Goal: Task Accomplishment & Management: Manage account settings

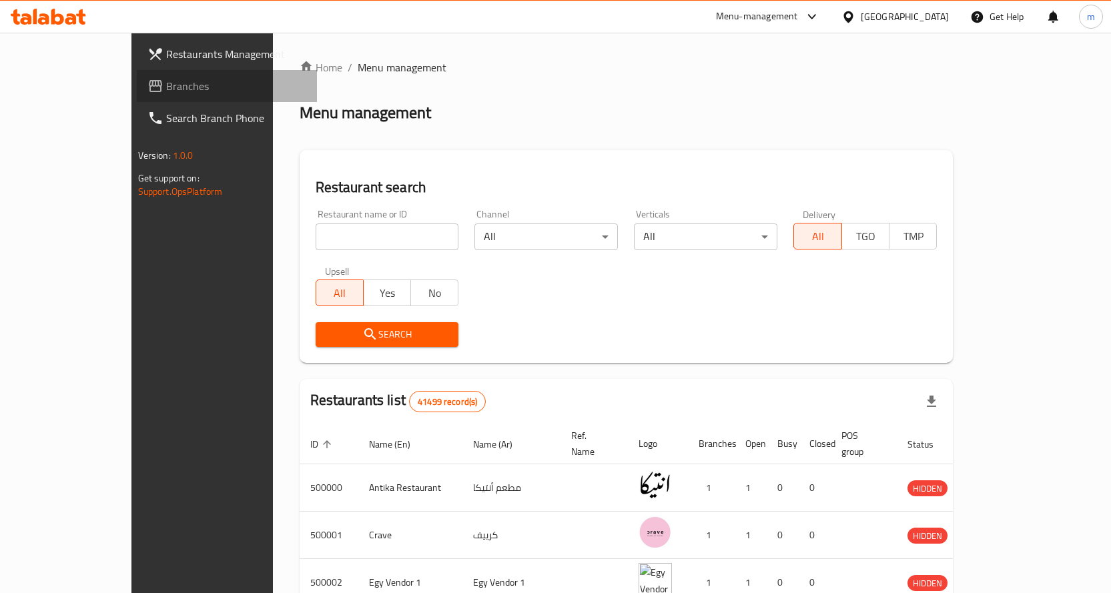
click at [149, 82] on icon at bounding box center [155, 86] width 13 height 12
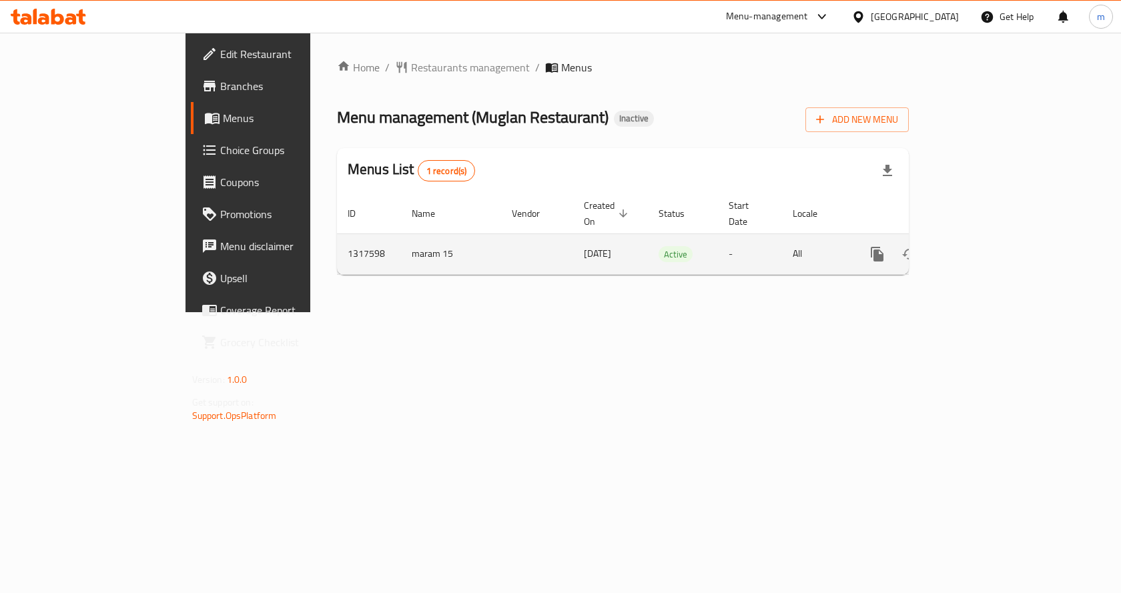
click at [990, 253] on link "enhanced table" at bounding box center [974, 254] width 32 height 32
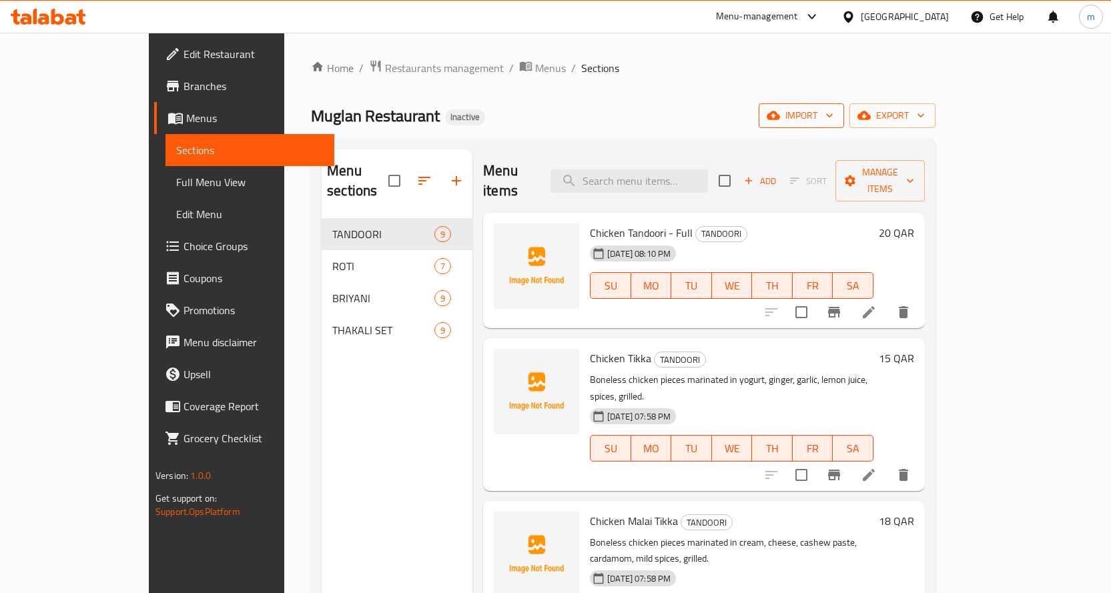
click at [834, 107] on span "import" at bounding box center [802, 115] width 64 height 17
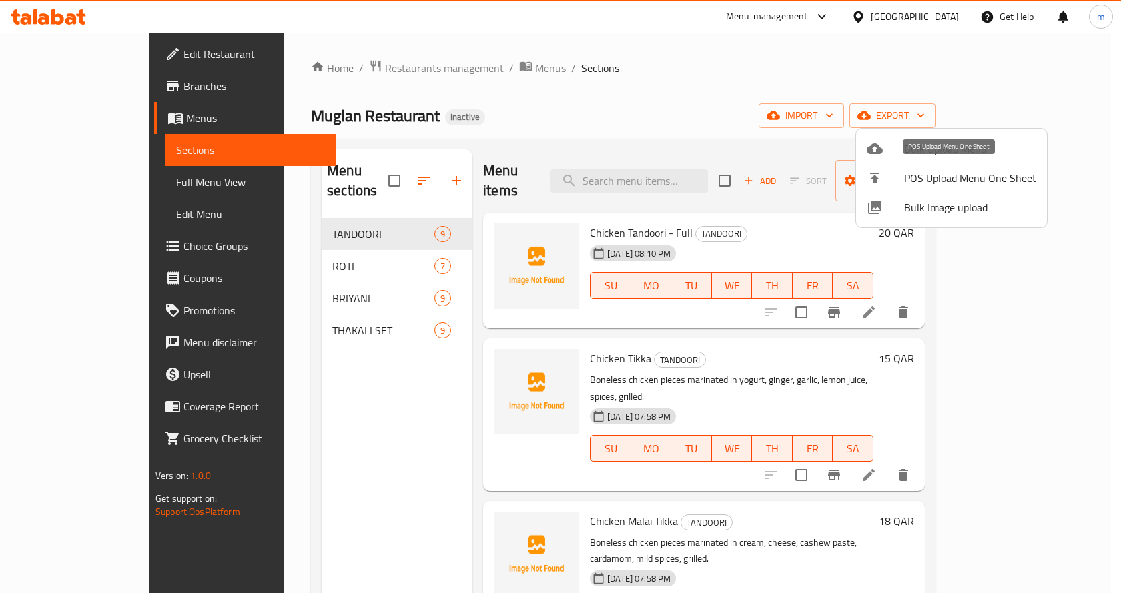
click at [898, 151] on div at bounding box center [885, 149] width 37 height 16
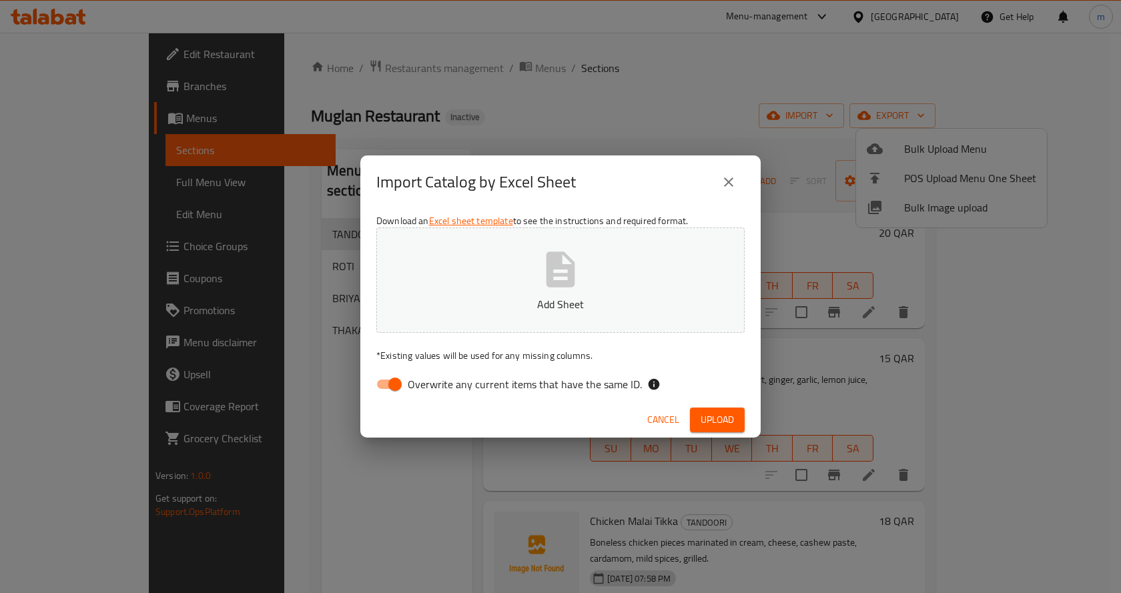
drag, startPoint x: 485, startPoint y: 373, endPoint x: 475, endPoint y: 378, distance: 10.4
click at [480, 376] on label "Overwrite any current items that have the same ID." at bounding box center [505, 384] width 273 height 25
click at [413, 384] on span "Overwrite any current items that have the same ID." at bounding box center [525, 384] width 234 height 16
click at [413, 384] on input "Overwrite any current items that have the same ID." at bounding box center [395, 384] width 76 height 25
checkbox input "false"
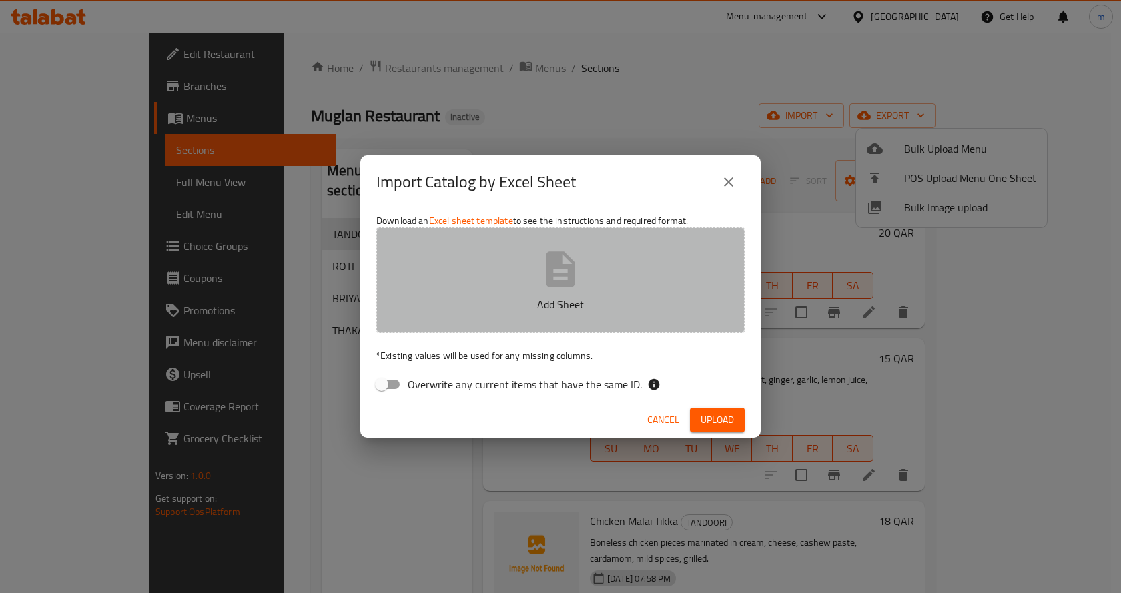
click at [441, 326] on button "Add Sheet" at bounding box center [560, 280] width 368 height 105
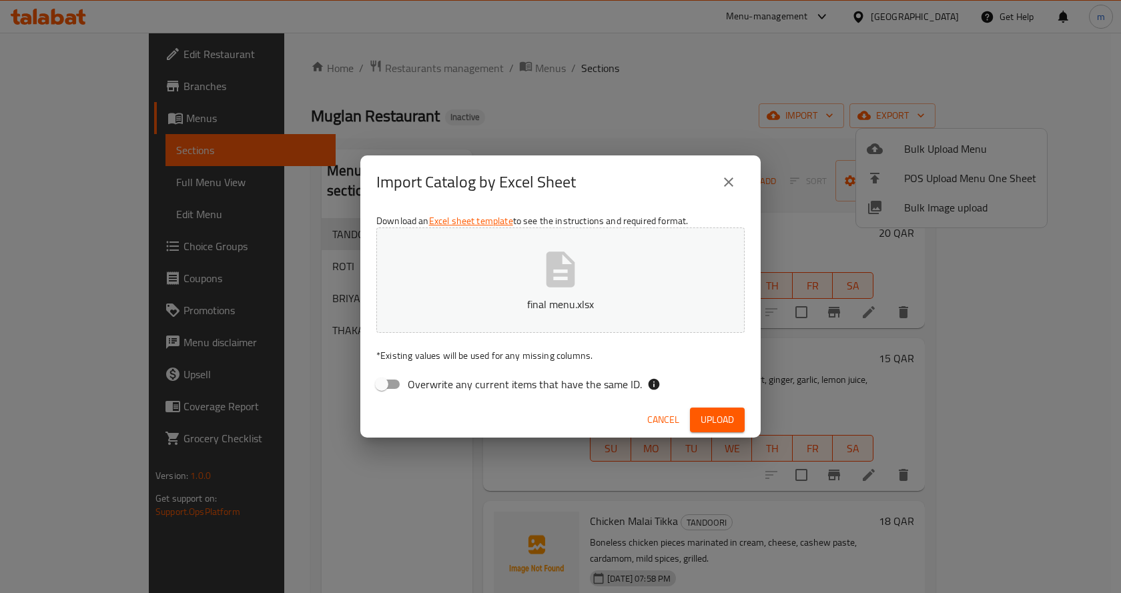
click at [742, 426] on button "Upload" at bounding box center [717, 420] width 55 height 25
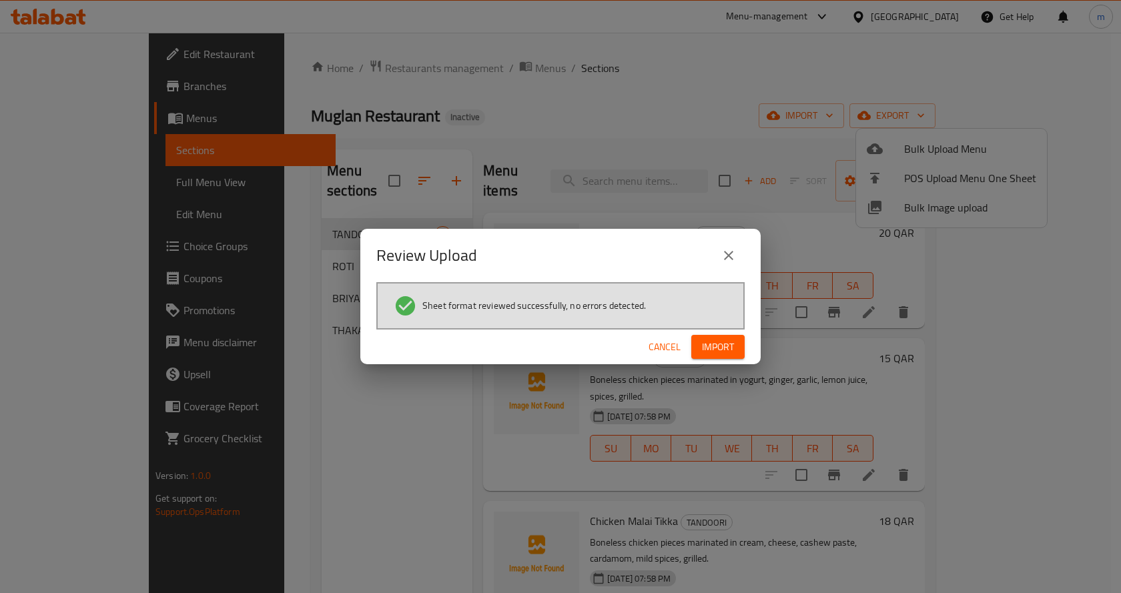
click at [720, 343] on span "Import" at bounding box center [718, 347] width 32 height 17
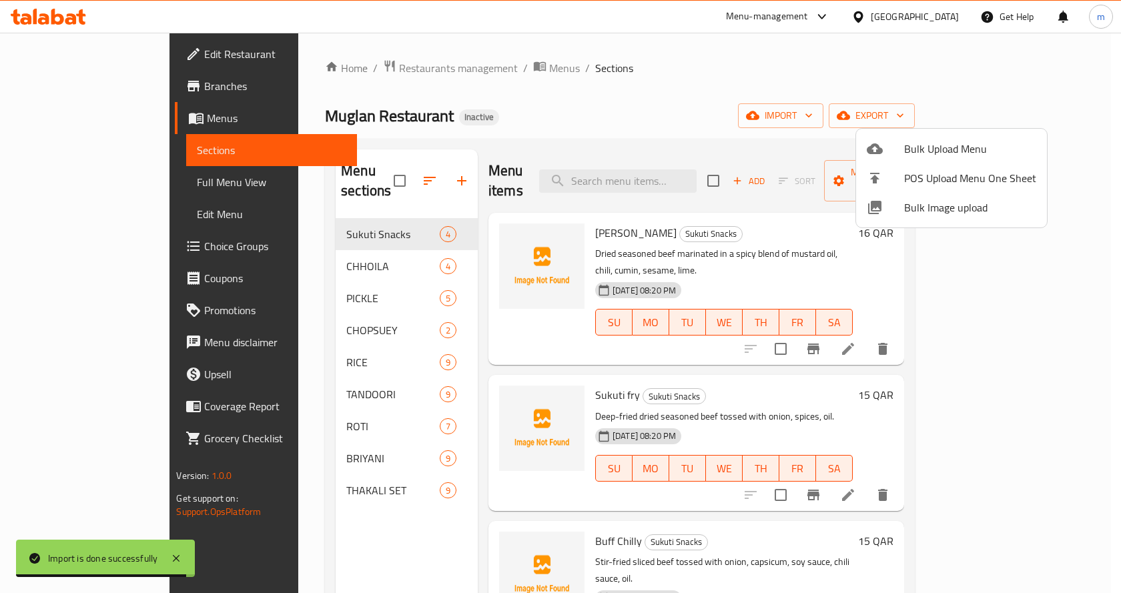
click at [59, 180] on div at bounding box center [560, 296] width 1121 height 593
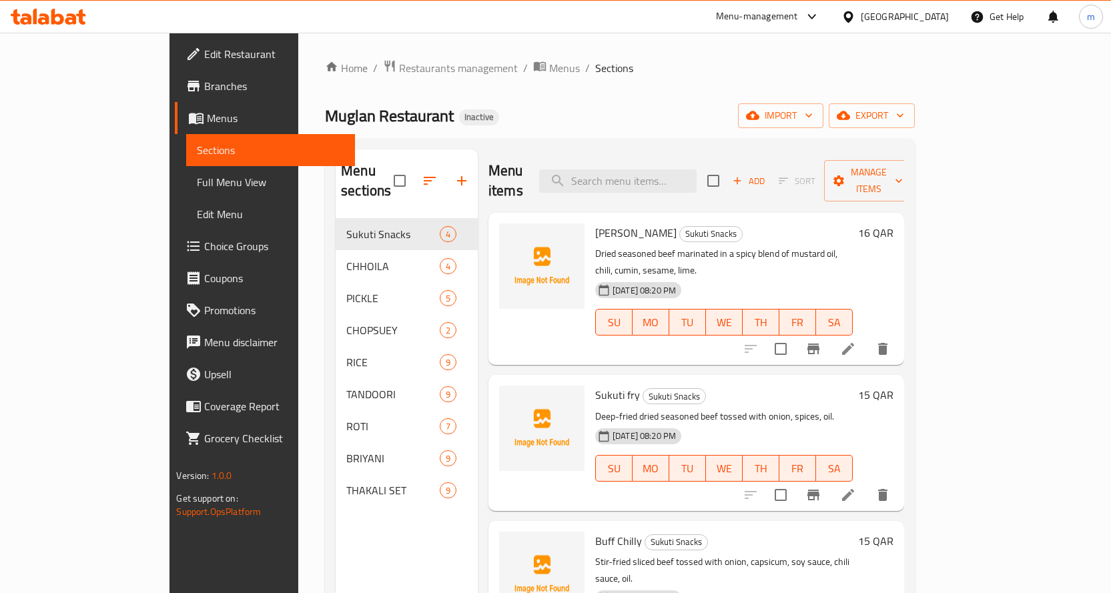
click at [197, 180] on span "Full Menu View" at bounding box center [271, 182] width 148 height 16
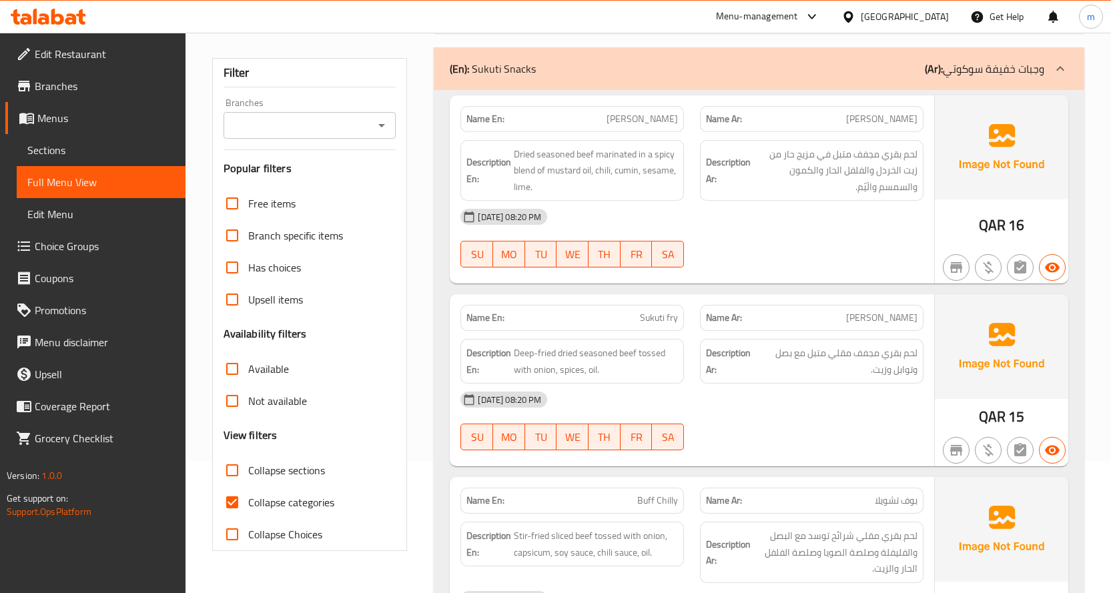
scroll to position [134, 0]
click at [246, 501] on input "Collapse categories" at bounding box center [232, 501] width 32 height 32
checkbox input "false"
click at [238, 457] on input "Collapse sections" at bounding box center [232, 469] width 32 height 32
checkbox input "true"
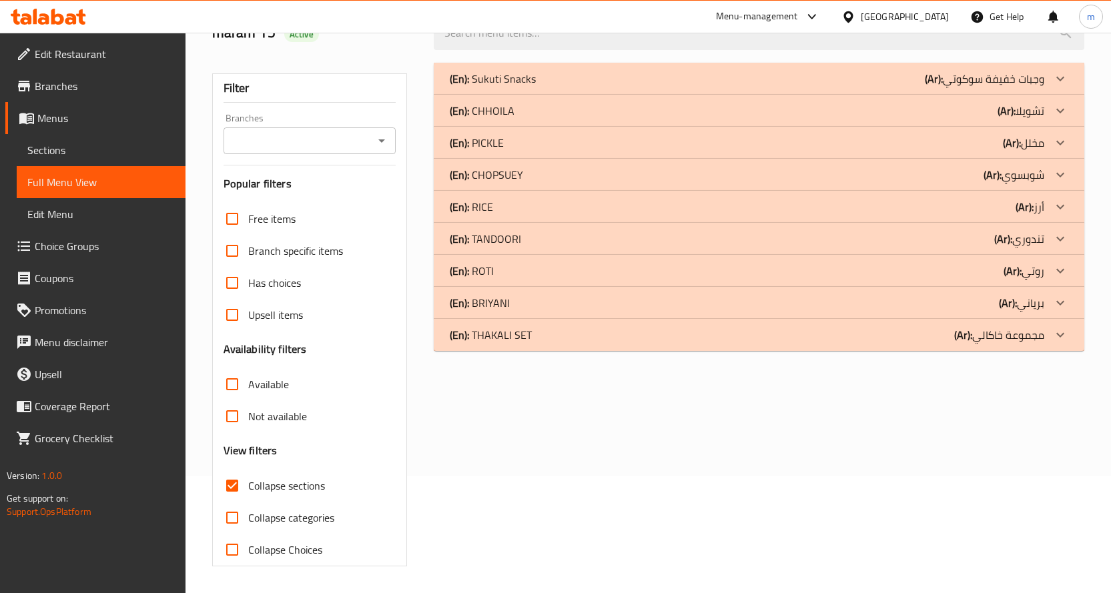
scroll to position [117, 0]
click at [563, 79] on div "(En): Sukuti Snacks (Ar): وجبات خفيفة سوكوتي" at bounding box center [747, 79] width 595 height 16
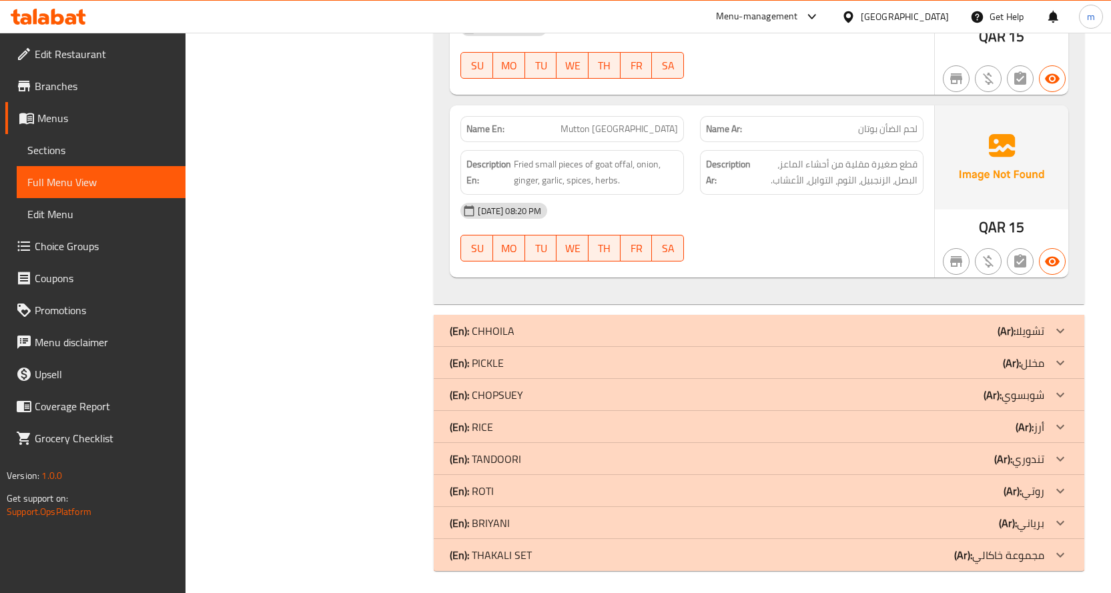
scroll to position [708, 0]
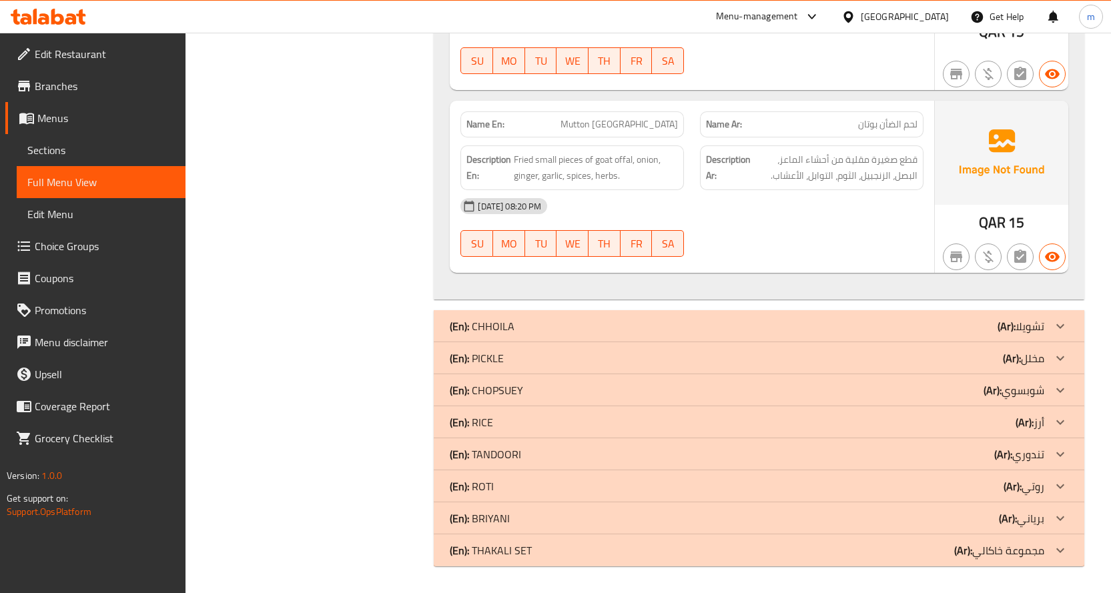
drag, startPoint x: 495, startPoint y: 354, endPoint x: 494, endPoint y: 305, distance: 48.7
click at [495, 354] on p "(En): PICKLE" at bounding box center [477, 358] width 54 height 16
click at [494, 305] on div "(En): Sukuti Snacks (Ar): وجبات خفيفة سوكوتي Name En: Sukuti Sadhako Name Ar: س…" at bounding box center [759, 18] width 651 height 1095
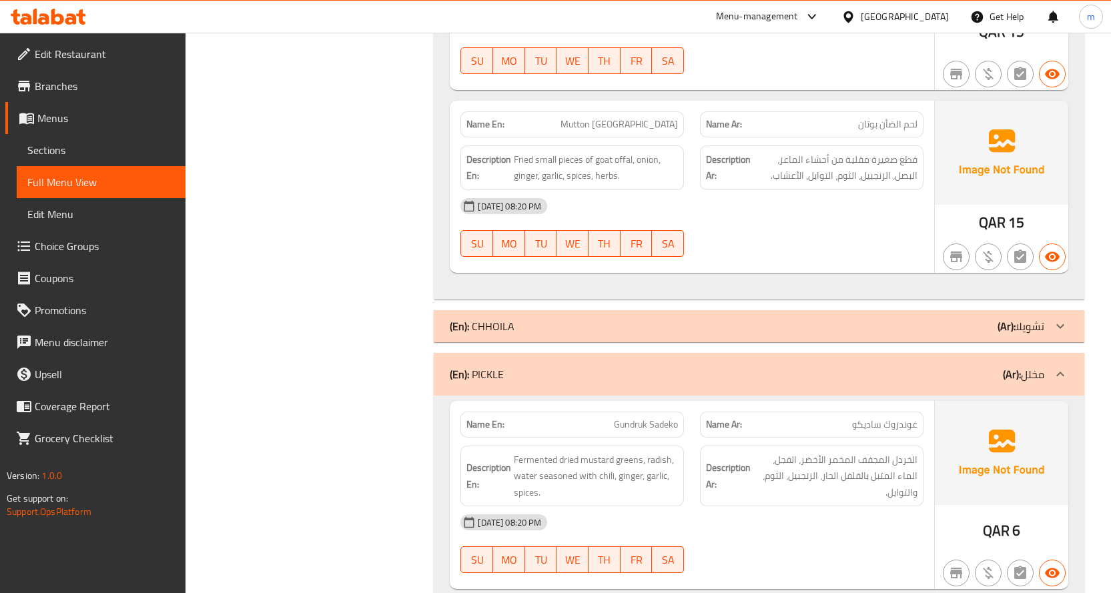
click at [493, 326] on p "(En): CHHOILA" at bounding box center [482, 326] width 65 height 16
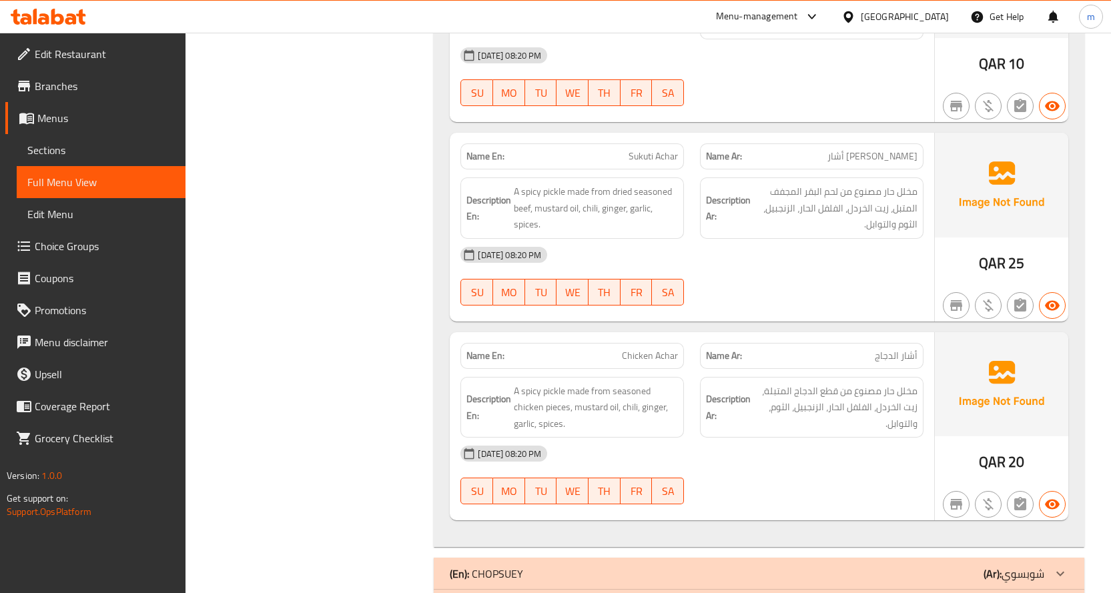
scroll to position [2571, 0]
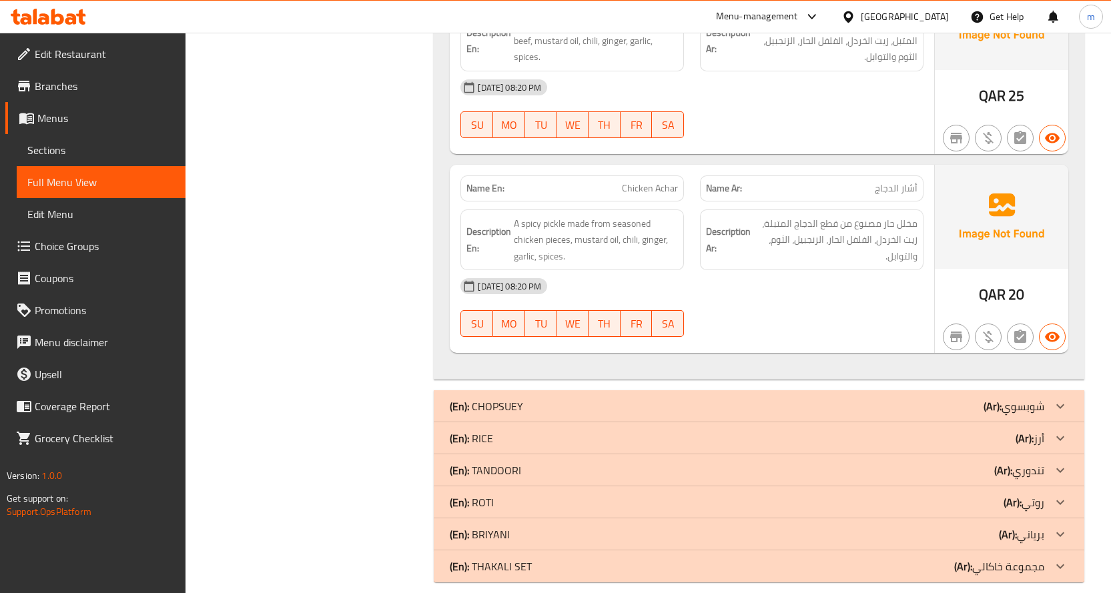
click at [449, 426] on div "(En): RICE (Ar): أرز" at bounding box center [759, 439] width 651 height 32
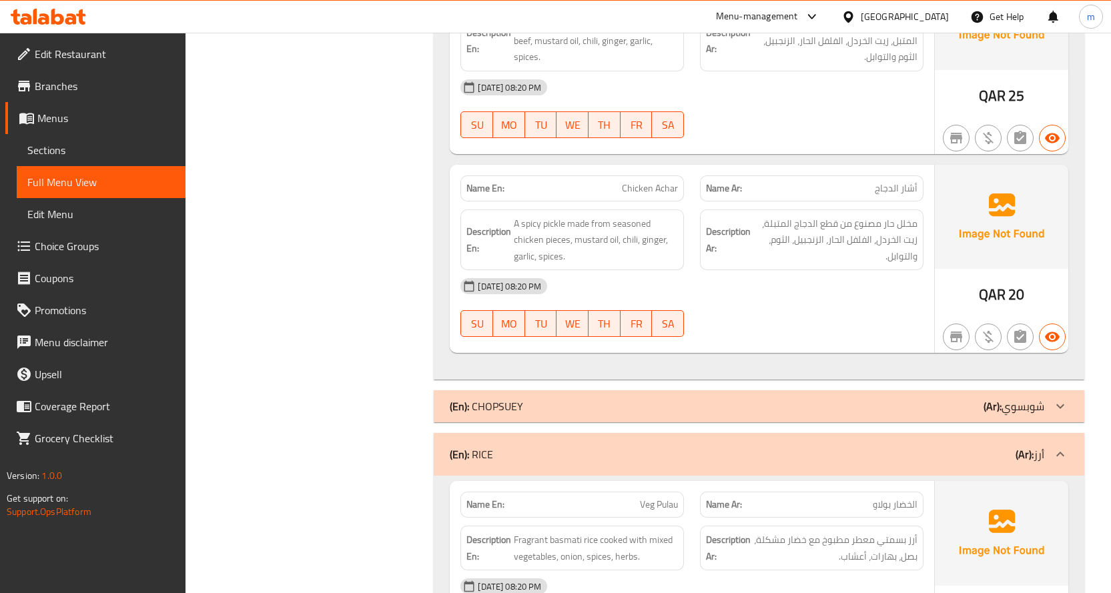
click at [468, 396] on b "(En):" at bounding box center [459, 406] width 19 height 20
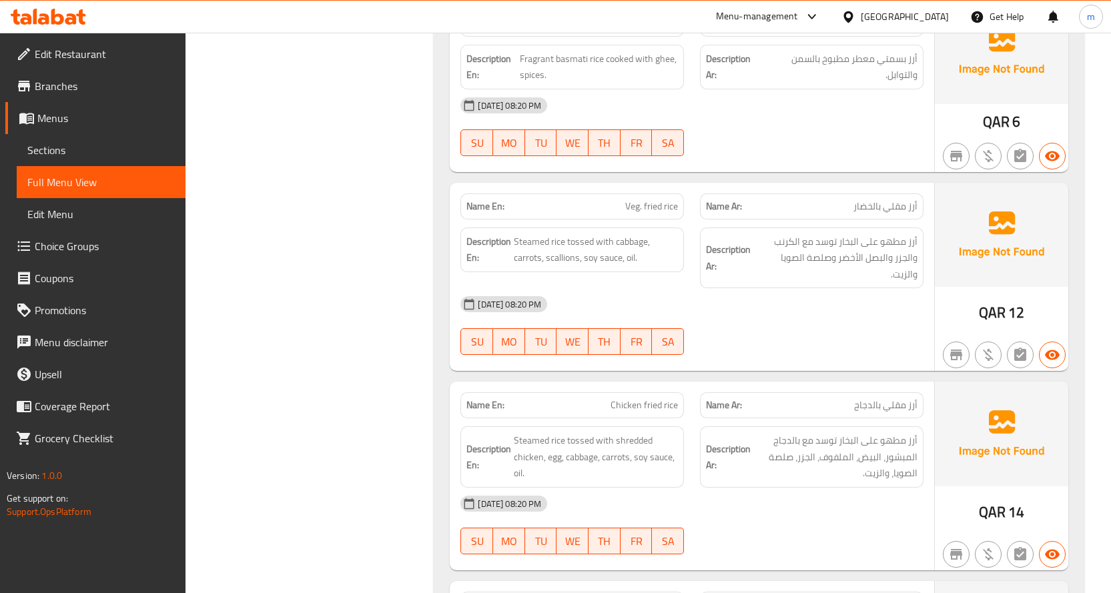
scroll to position [3748, 0]
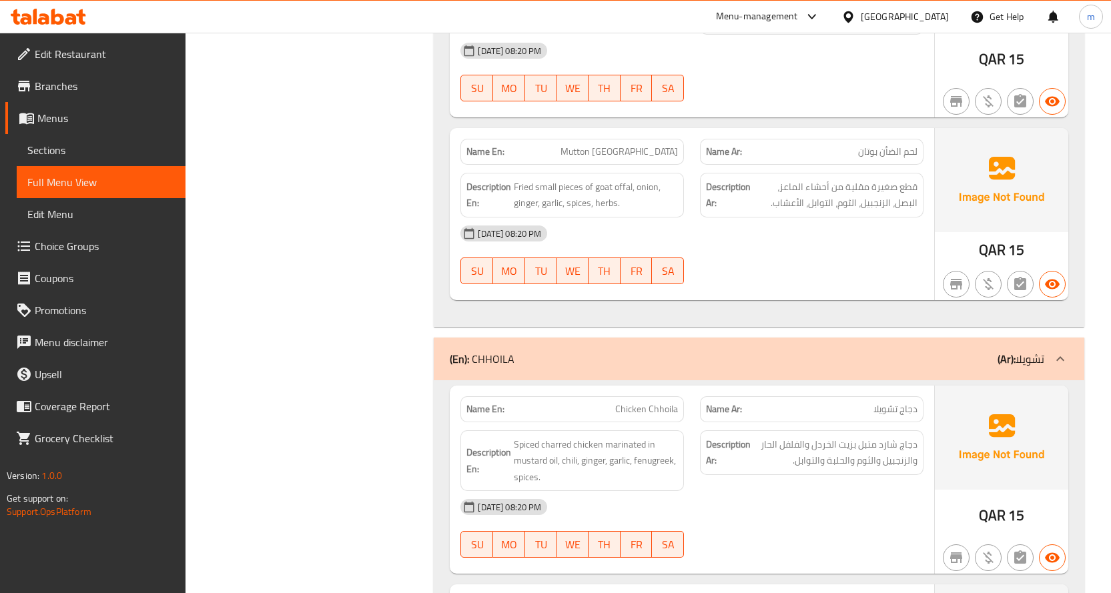
scroll to position [0, 0]
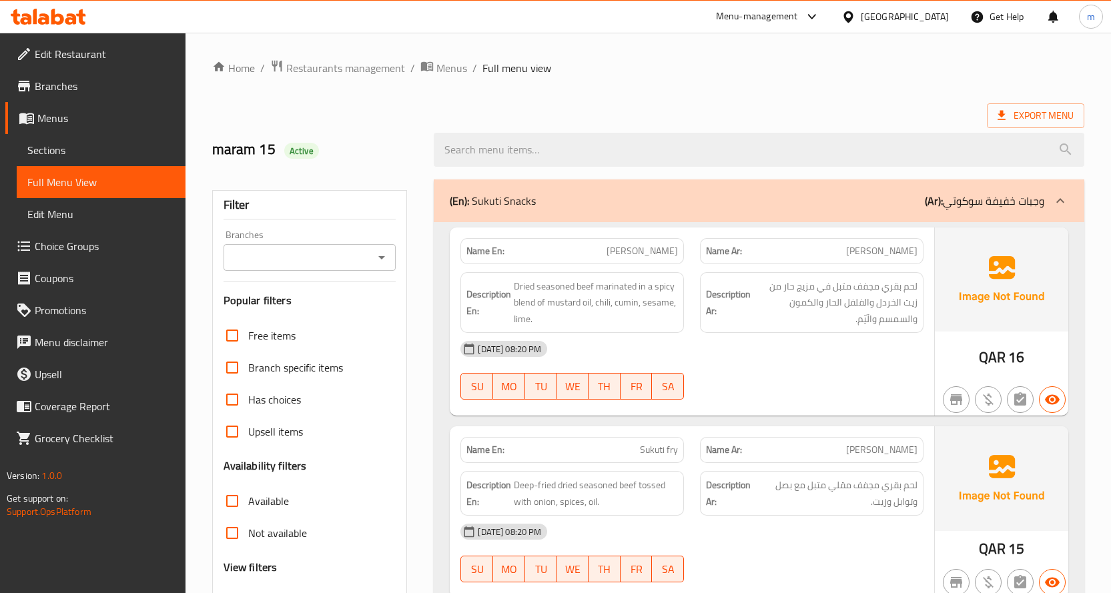
click at [1038, 131] on div at bounding box center [759, 150] width 667 height 50
click at [1033, 127] on span "Export Menu" at bounding box center [1035, 115] width 97 height 25
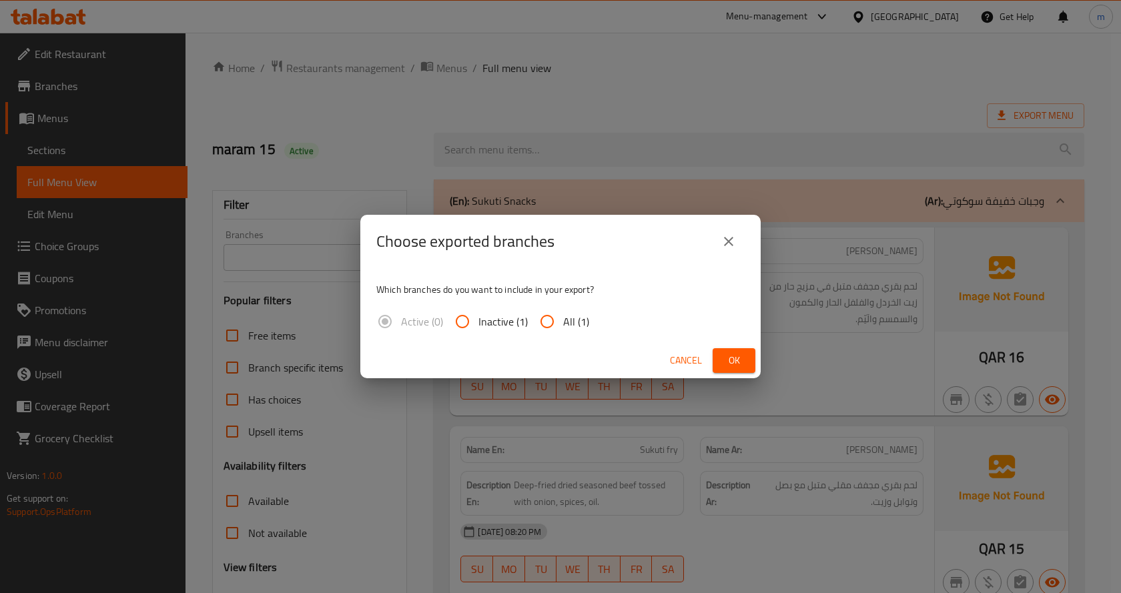
click at [545, 334] on input "All (1)" at bounding box center [547, 322] width 32 height 32
radio input "true"
click at [730, 361] on span "Ok" at bounding box center [734, 360] width 21 height 17
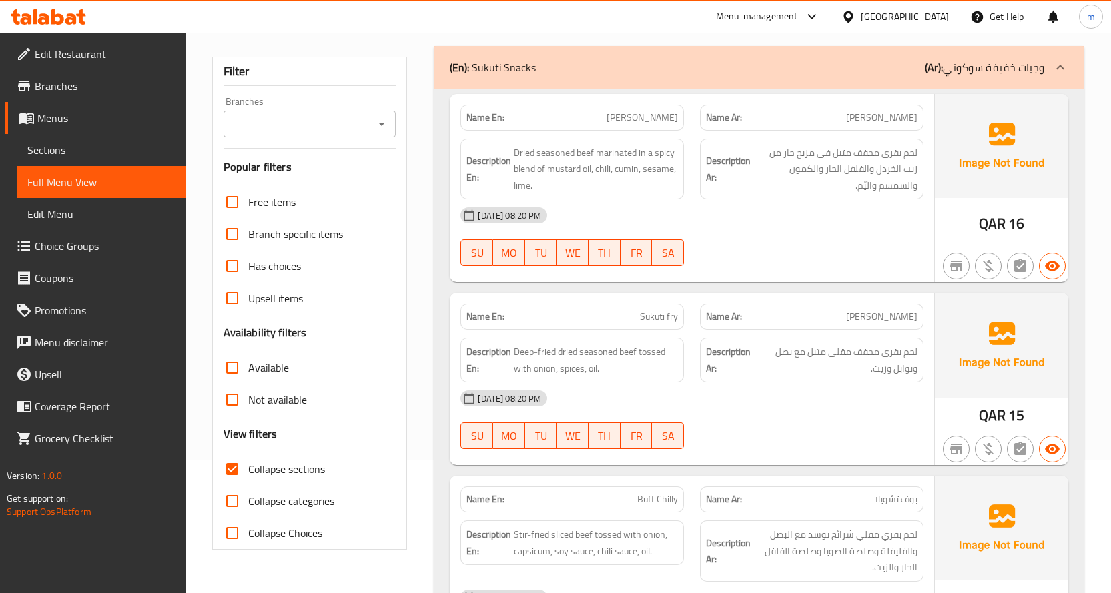
scroll to position [267, 0]
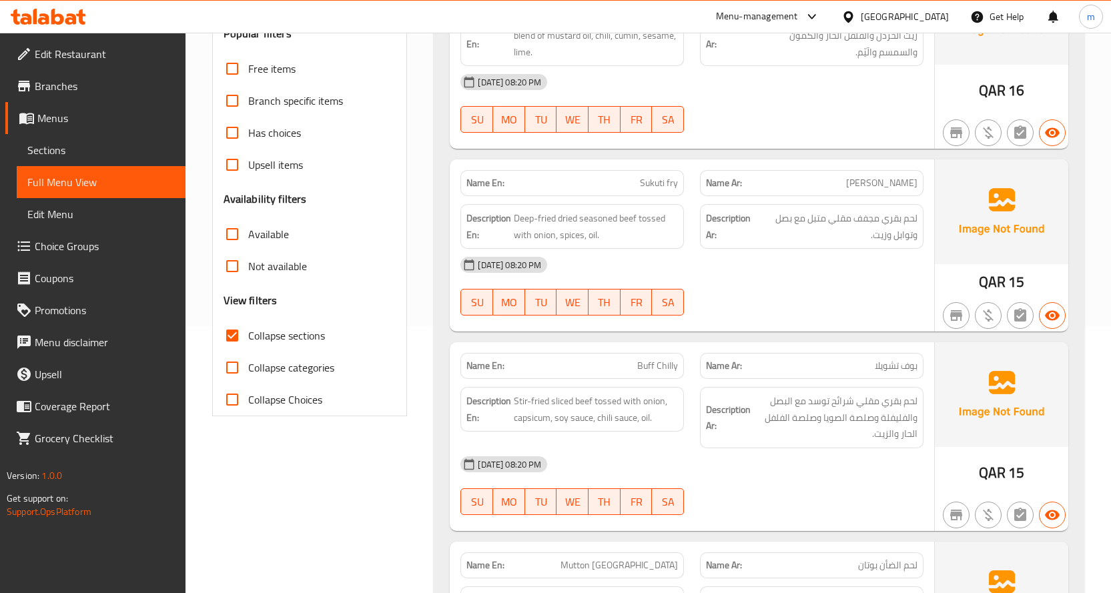
click at [82, 218] on span "Edit Menu" at bounding box center [101, 214] width 148 height 16
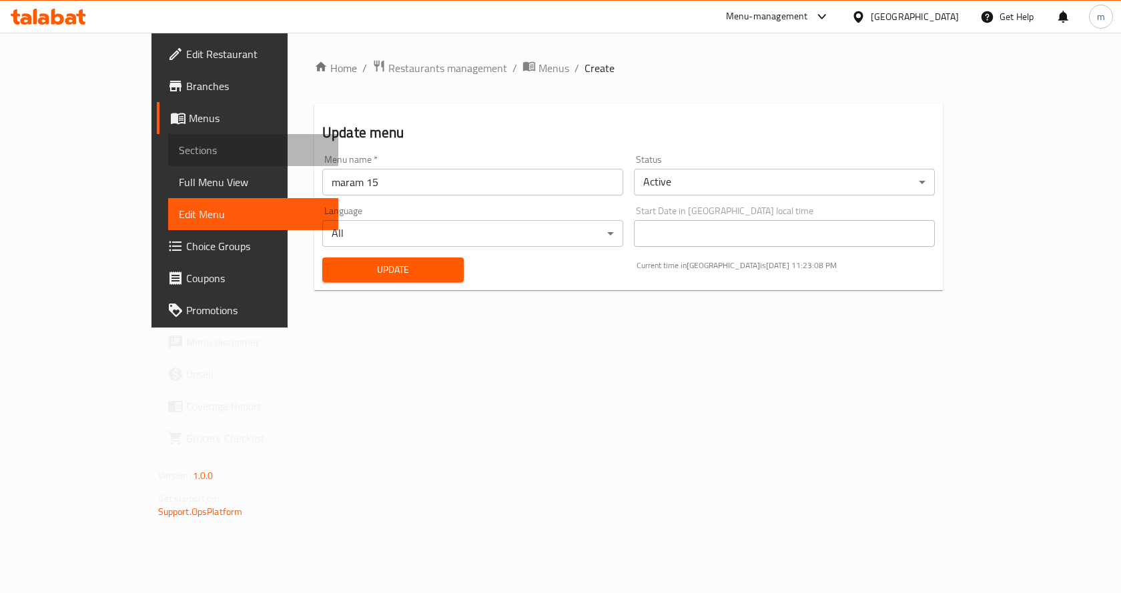
click at [179, 158] on span "Sections" at bounding box center [254, 150] width 150 height 16
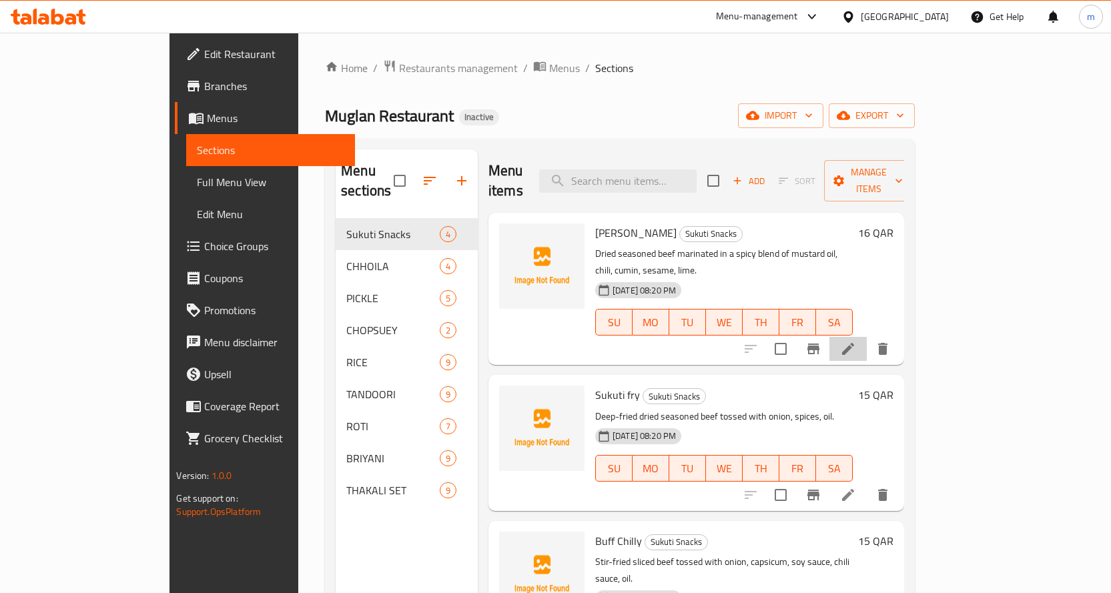
click at [867, 337] on li at bounding box center [848, 349] width 37 height 24
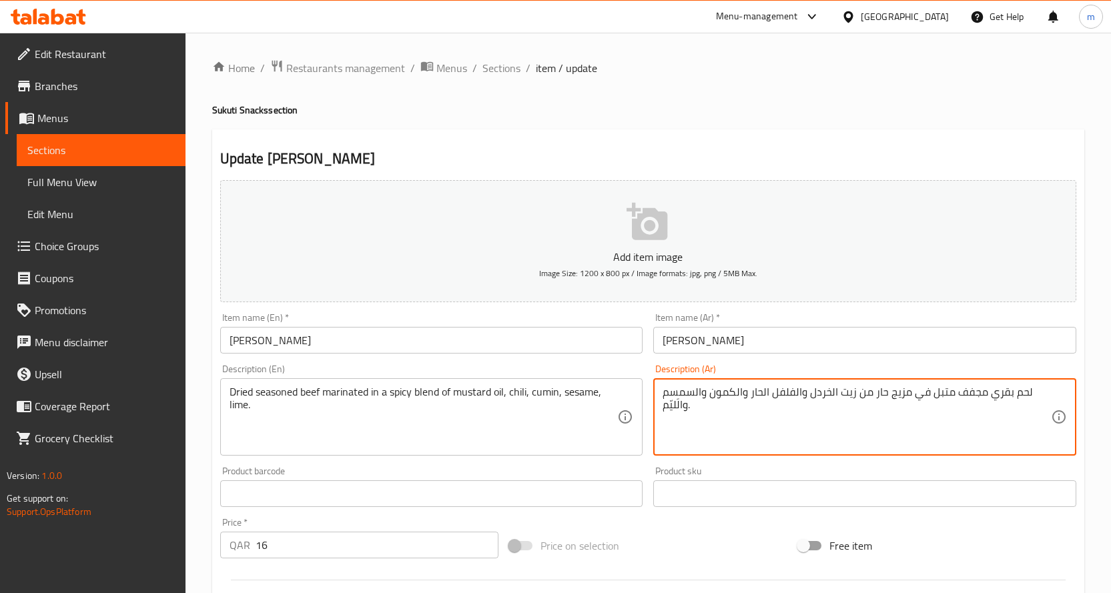
type textarea "لحم بقري مجفف متبل في مزيج حار من زيت الخردل والفلفل الحار والكمون والسمسم والَ…"
click at [613, 459] on div "Description (En) Dried seasoned beef marinated in a spicy blend of mustard oil,…" at bounding box center [432, 410] width 434 height 102
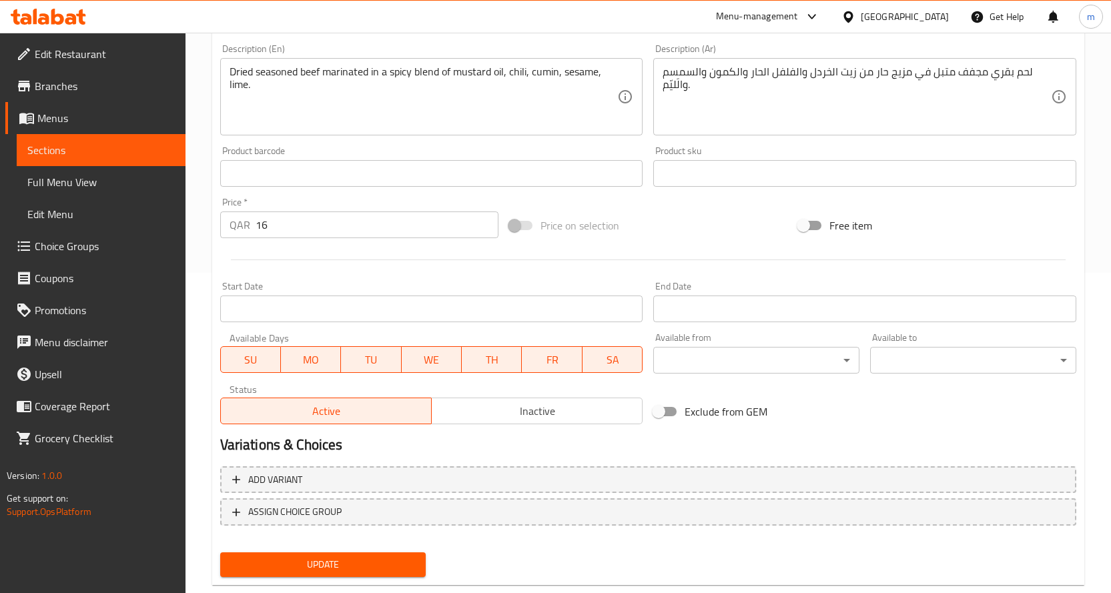
scroll to position [350, 0]
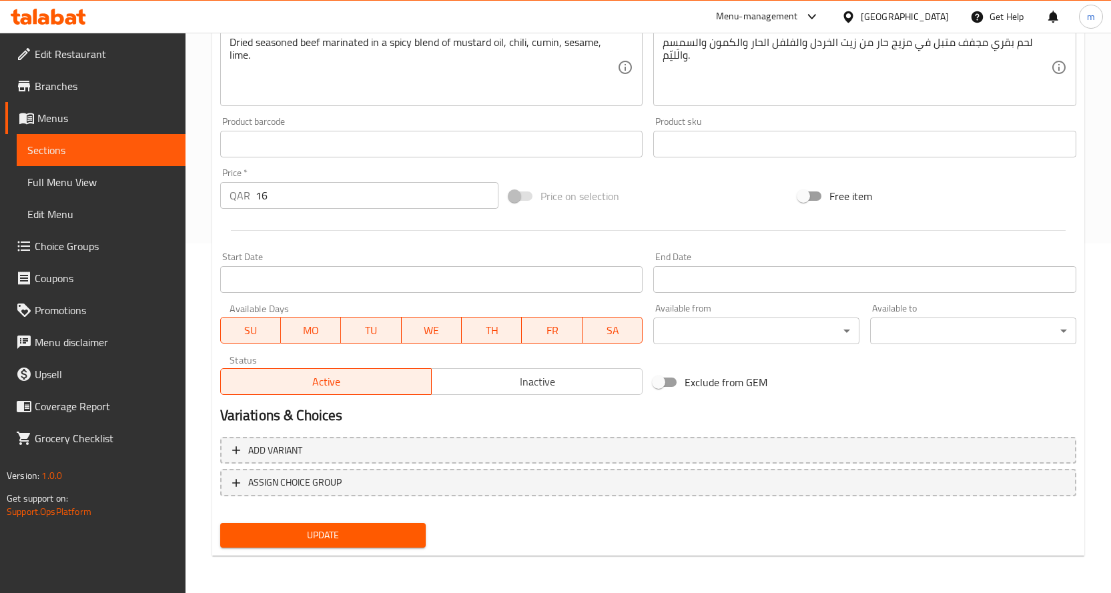
click at [342, 545] on button "Update" at bounding box center [323, 535] width 206 height 25
click at [71, 136] on link "Sections" at bounding box center [101, 150] width 169 height 32
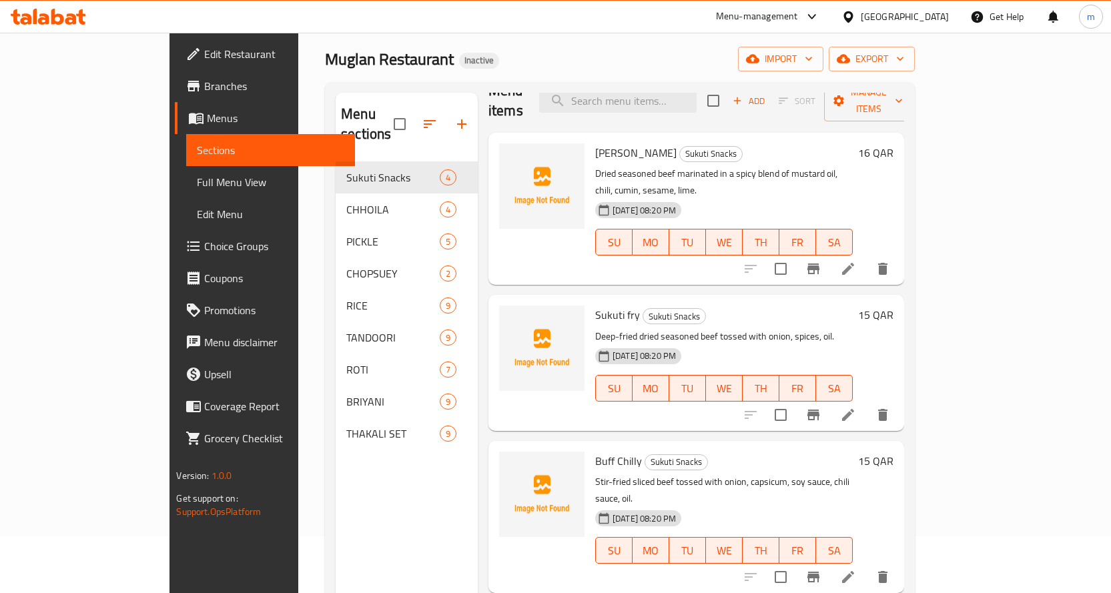
scroll to position [134, 0]
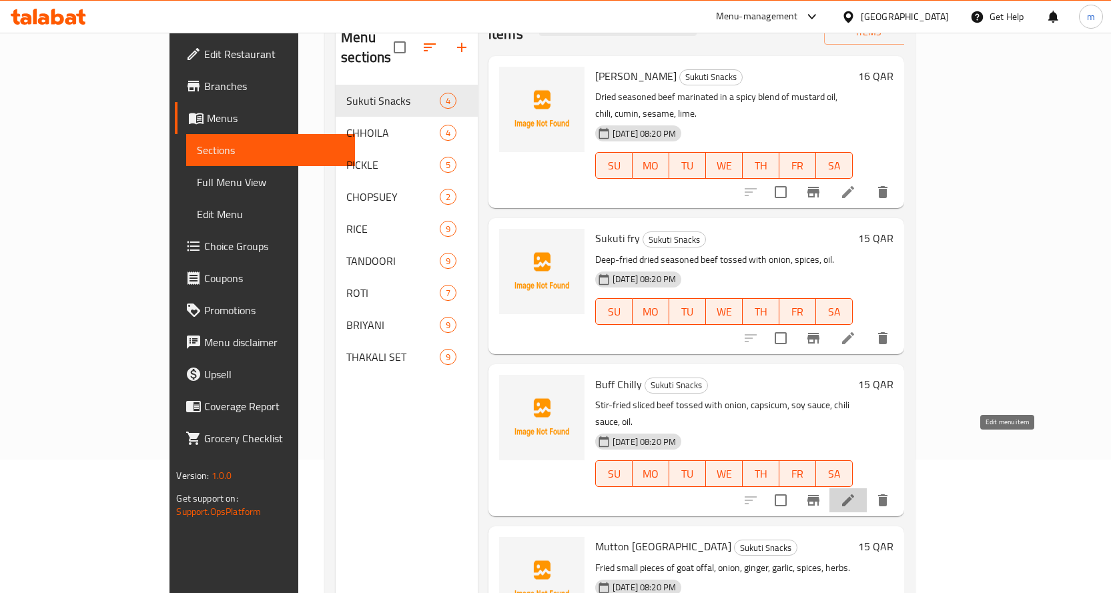
click at [856, 493] on icon at bounding box center [848, 501] width 16 height 16
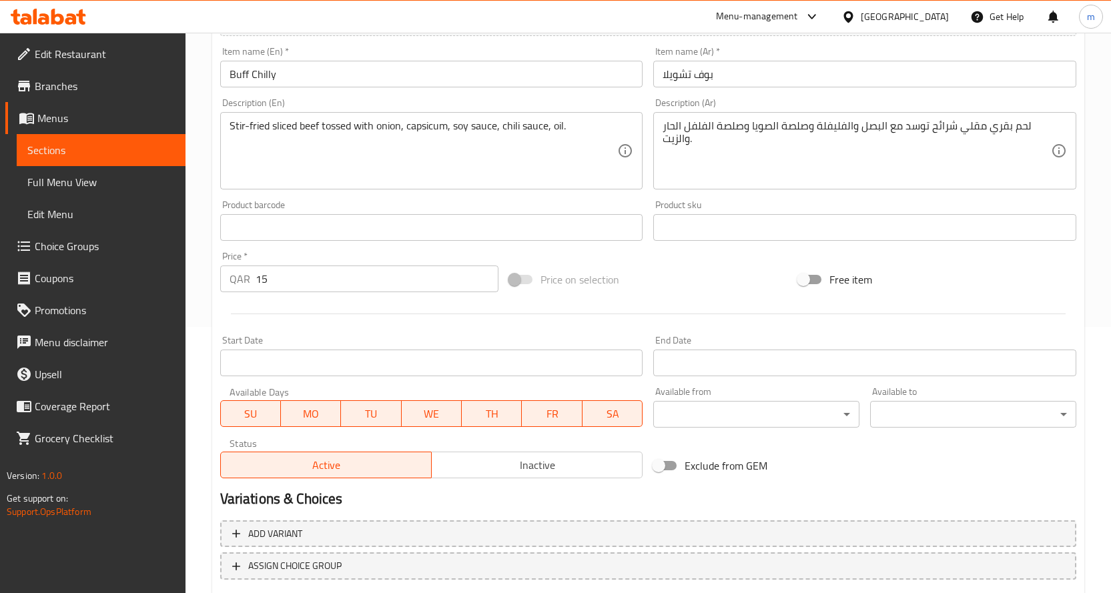
scroll to position [267, 0]
click at [73, 152] on span "Sections" at bounding box center [101, 150] width 148 height 16
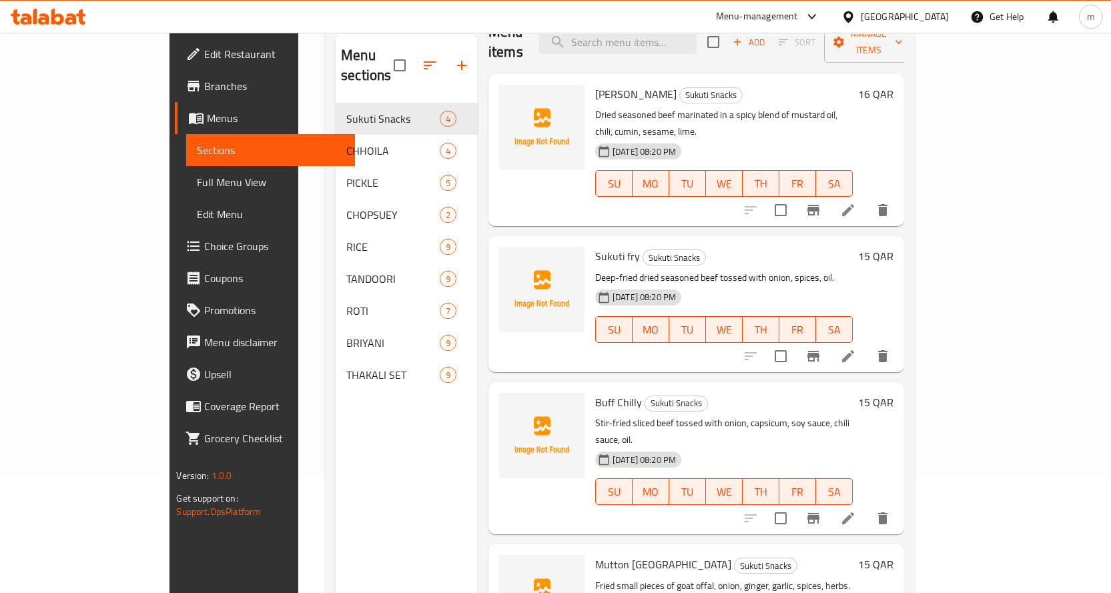
scroll to position [187, 0]
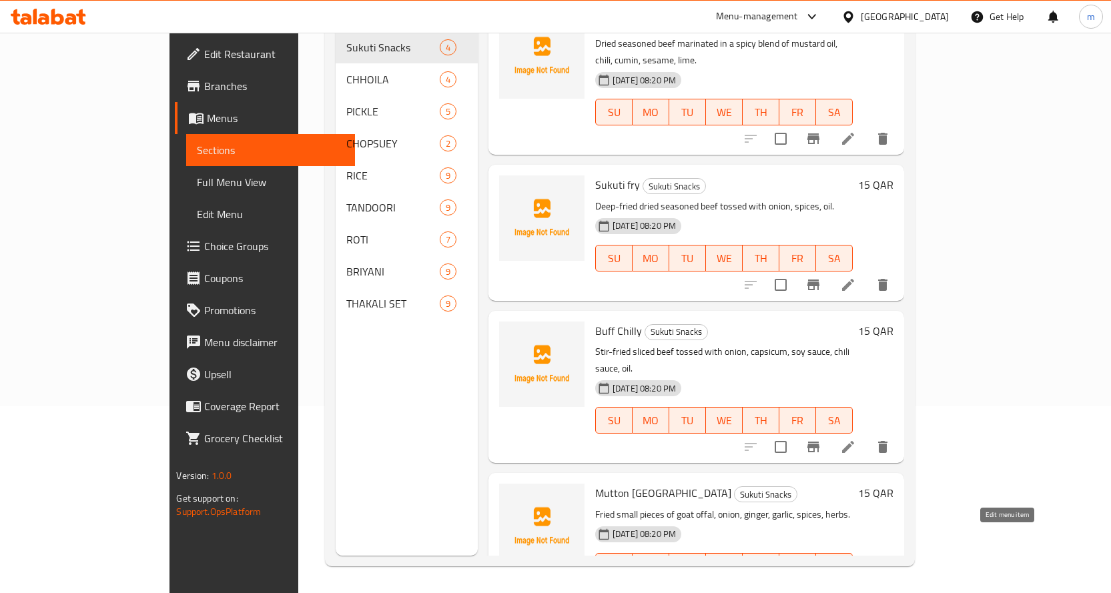
click at [854, 587] on icon at bounding box center [848, 593] width 12 height 12
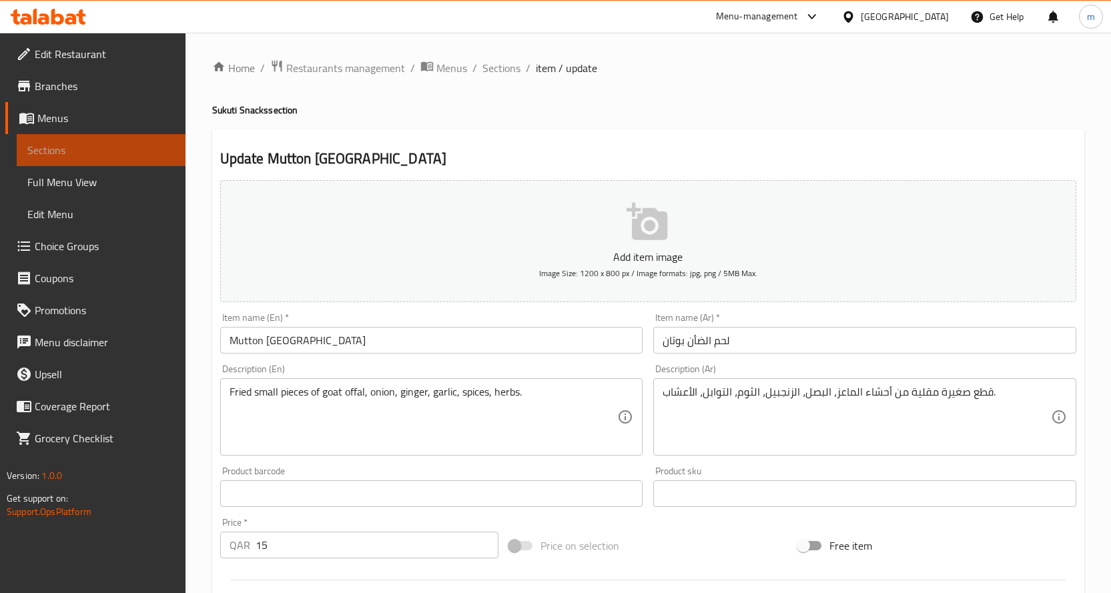
click at [79, 157] on span "Sections" at bounding box center [101, 150] width 148 height 16
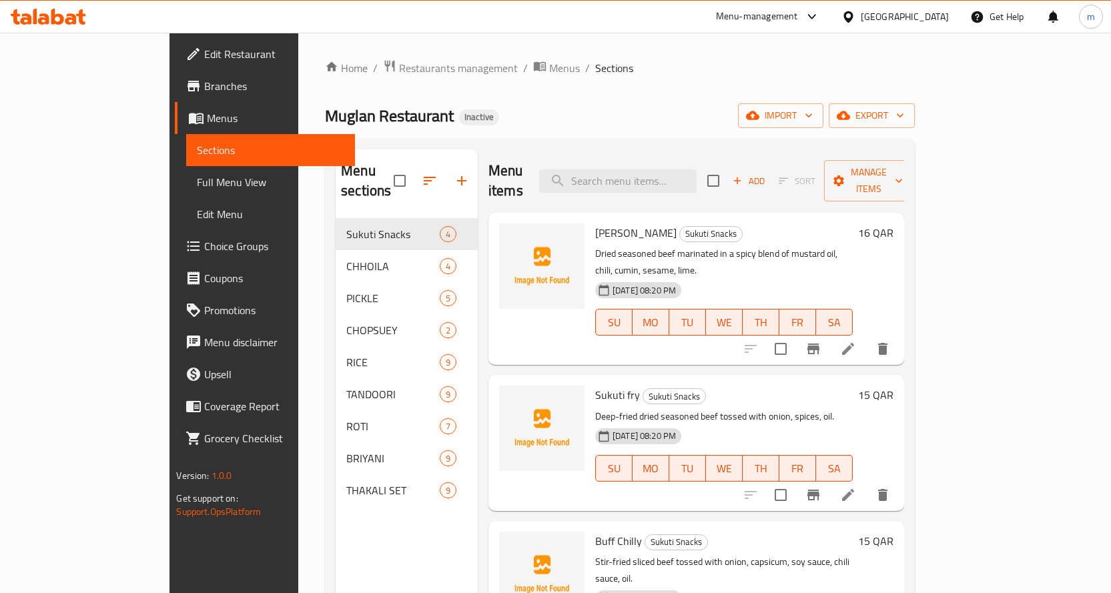
click at [867, 483] on li at bounding box center [848, 495] width 37 height 24
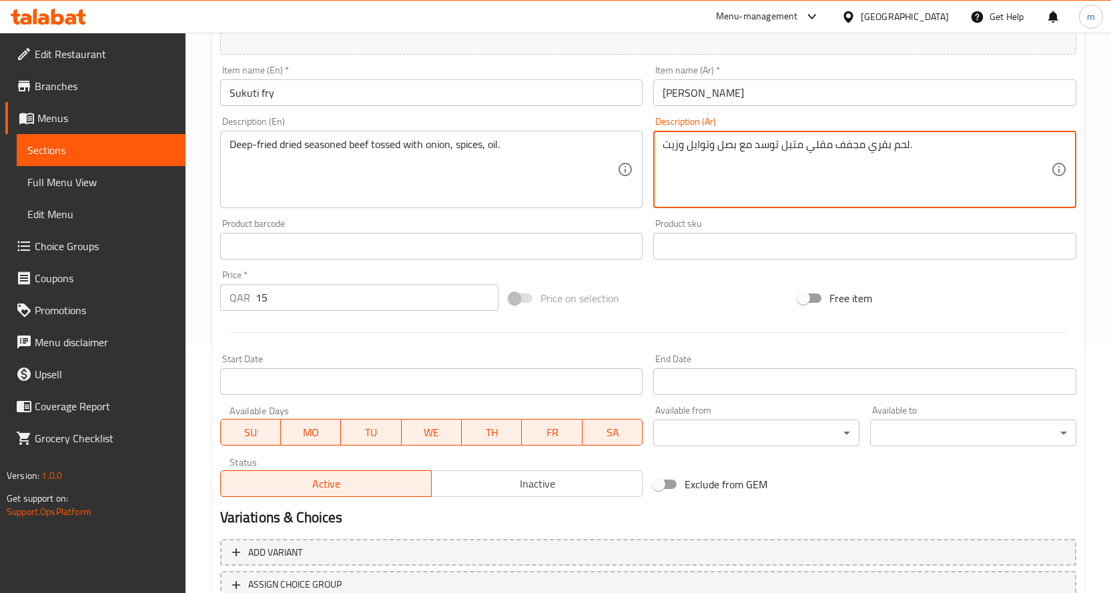
scroll to position [350, 0]
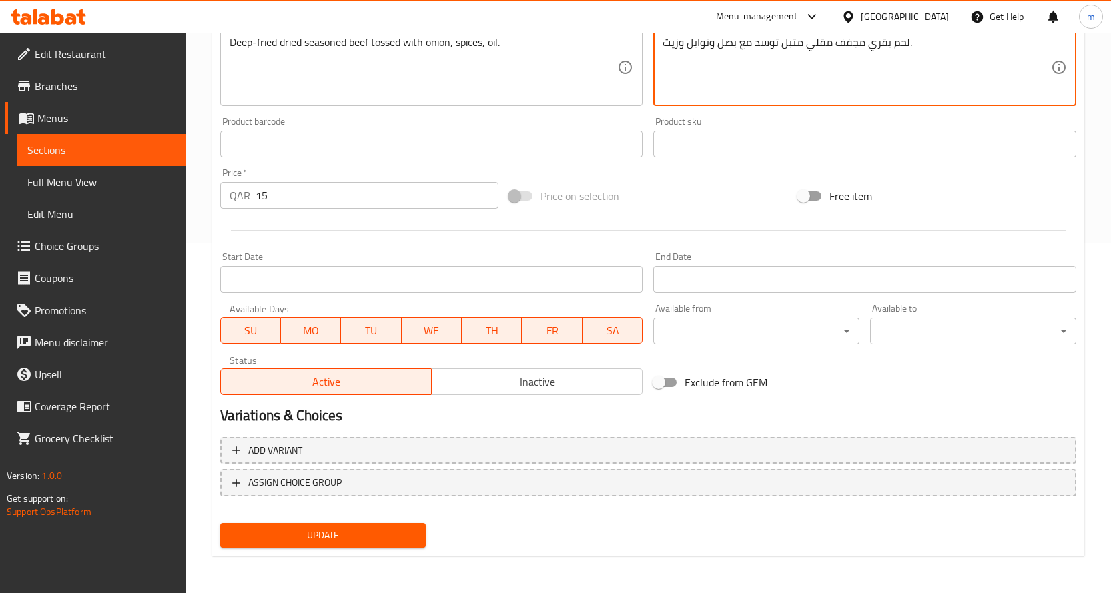
type textarea "لحم بقري مجفف مقلي متبل توسد مع بصل وتوابل وزيت."
click at [275, 531] on span "Update" at bounding box center [323, 535] width 185 height 17
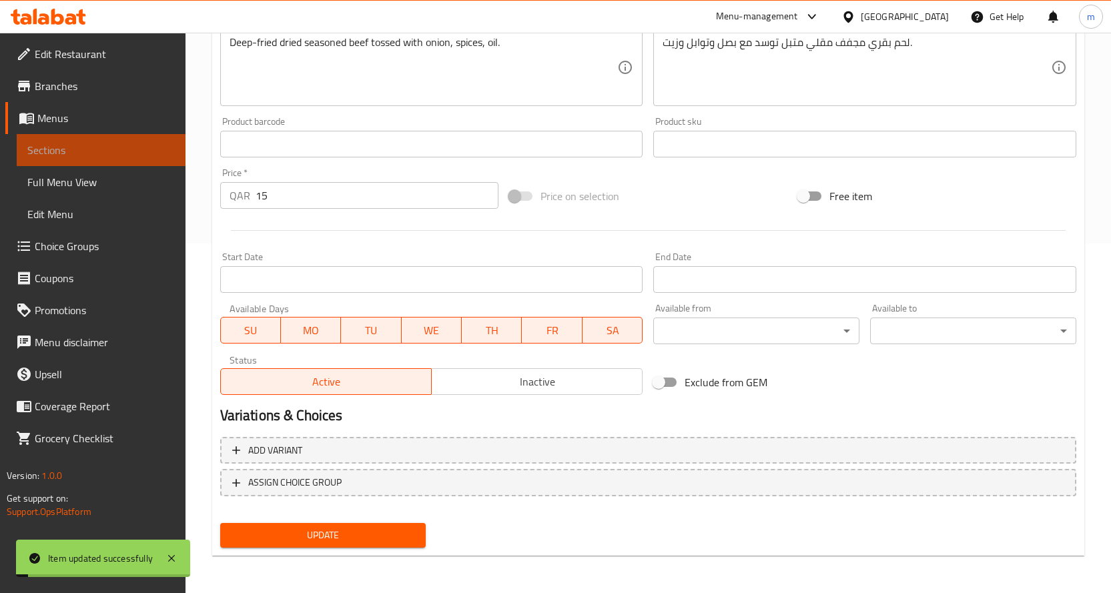
click at [142, 157] on span "Sections" at bounding box center [101, 150] width 148 height 16
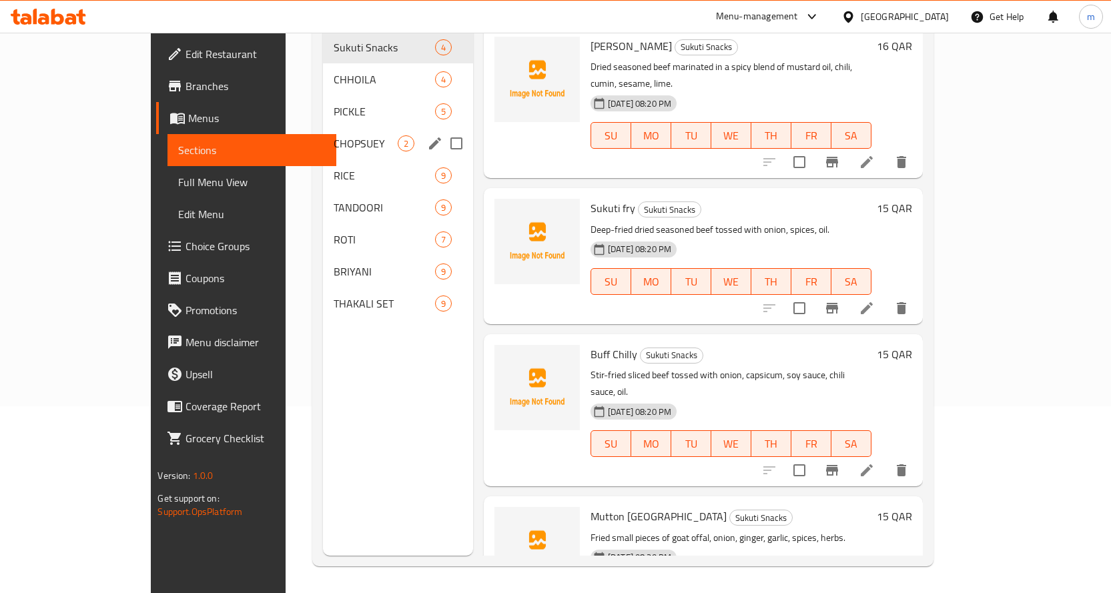
scroll to position [53, 0]
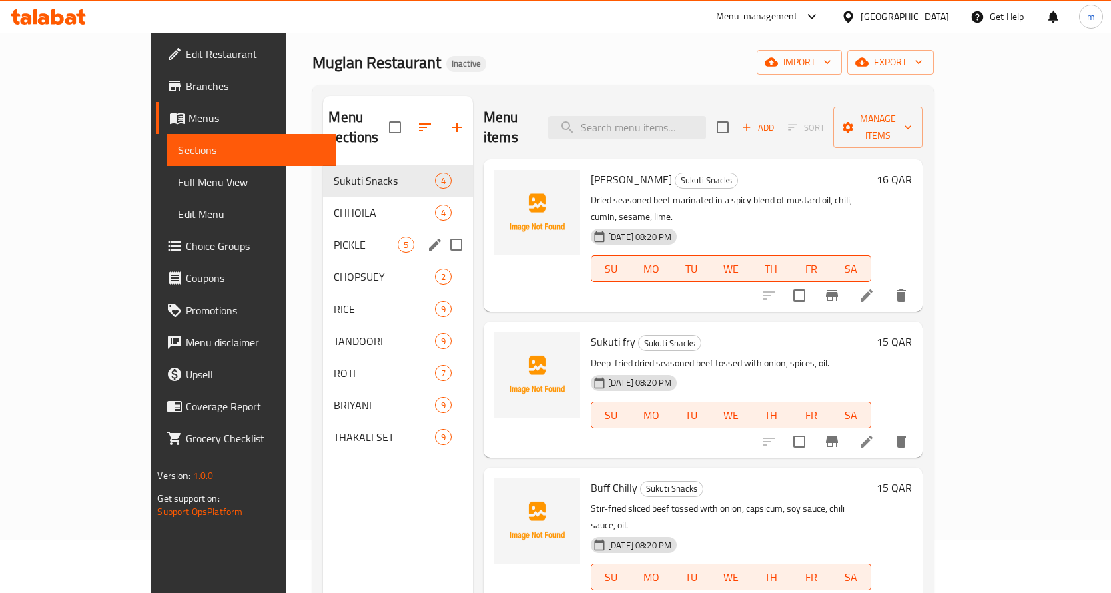
click at [334, 205] on span "CHHOILA" at bounding box center [384, 213] width 101 height 16
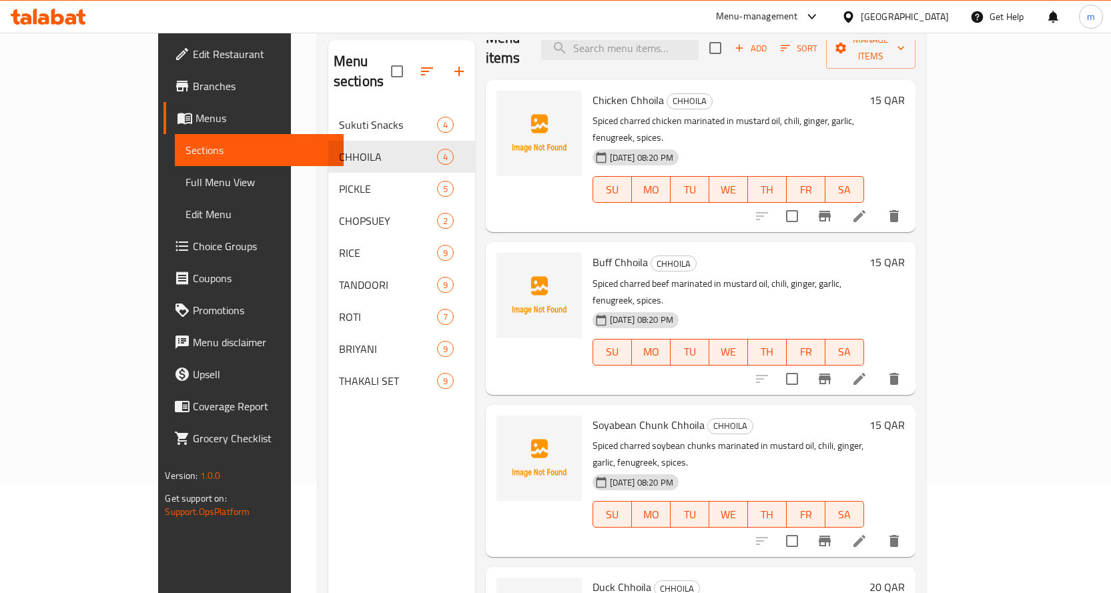
scroll to position [187, 0]
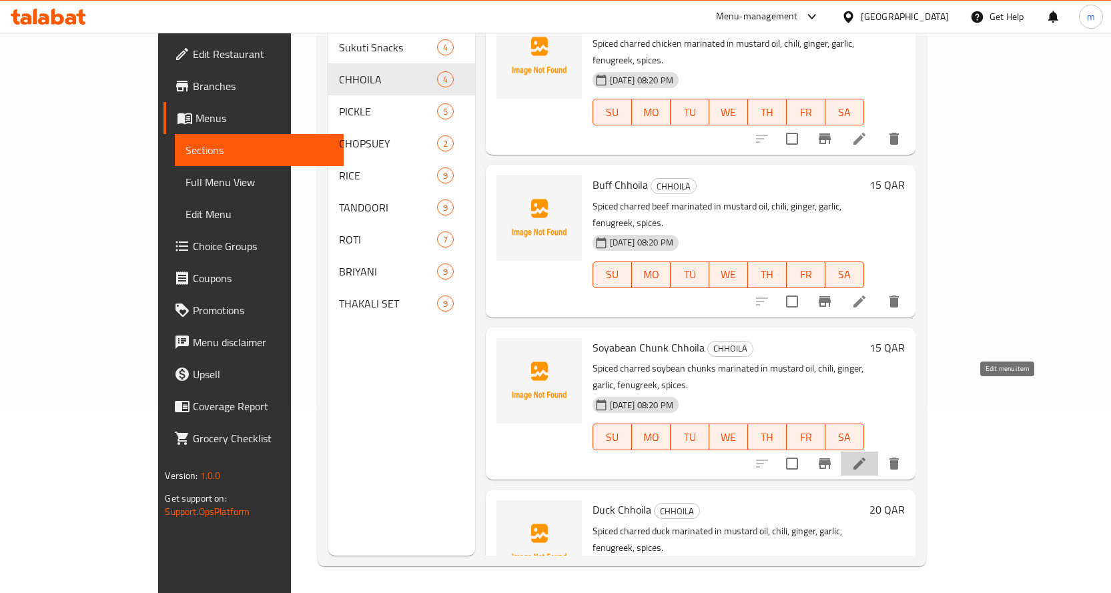
click at [868, 456] on icon at bounding box center [860, 464] width 16 height 16
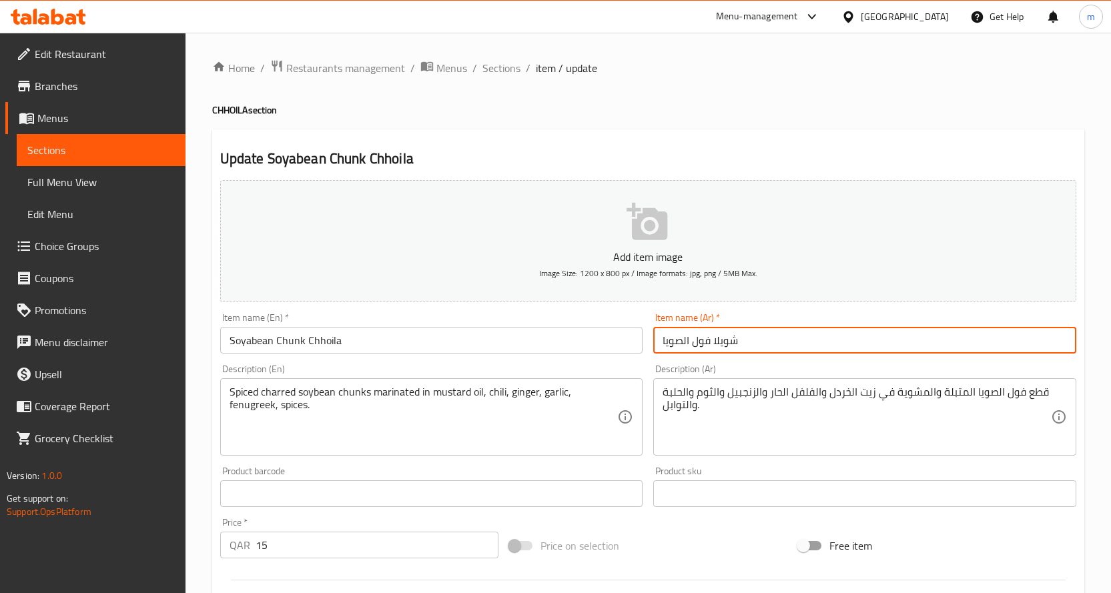
click at [762, 346] on input "شويلا فول الصويا" at bounding box center [864, 340] width 423 height 27
click at [1058, 344] on input "شويلا فول الصويا" at bounding box center [864, 340] width 423 height 27
click at [945, 349] on input "شنك شويلا فول الصويا" at bounding box center [864, 340] width 423 height 27
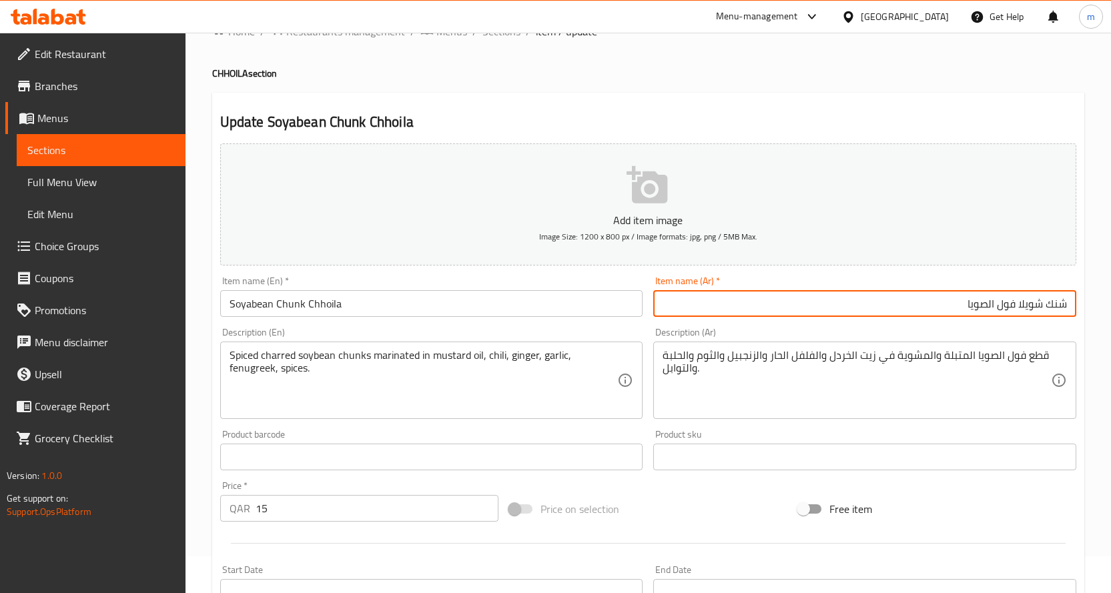
scroll to position [67, 0]
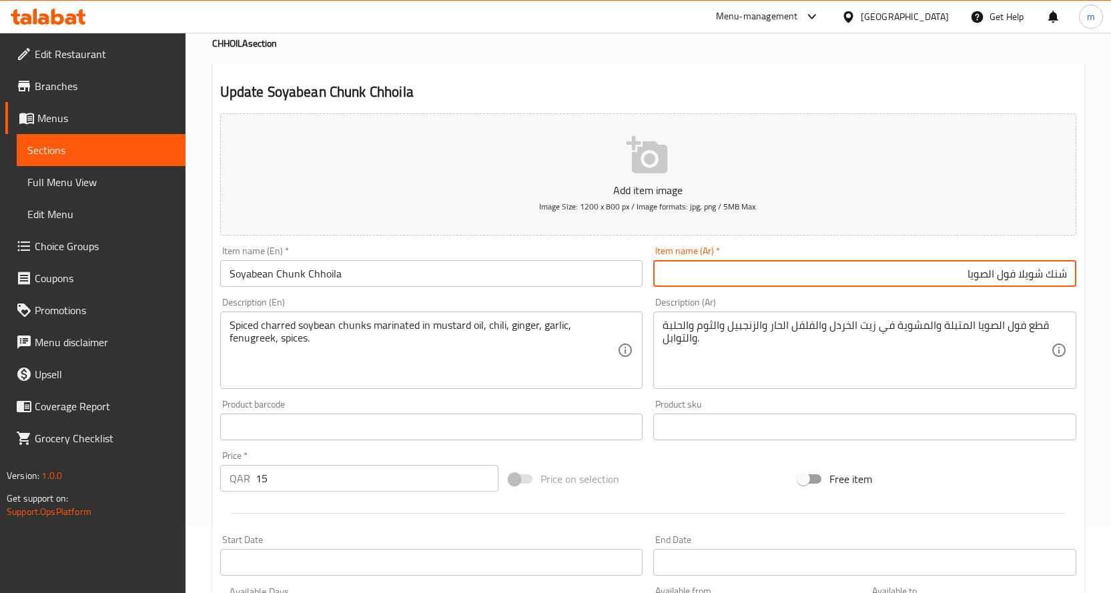
type input "شنك شويلا فول الصويا"
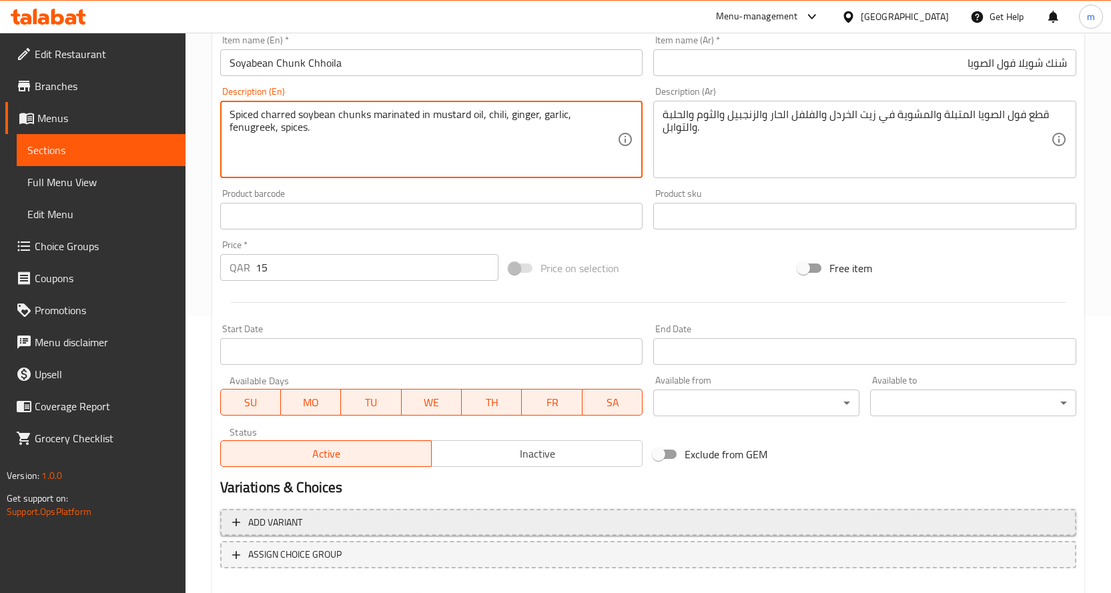
scroll to position [350, 0]
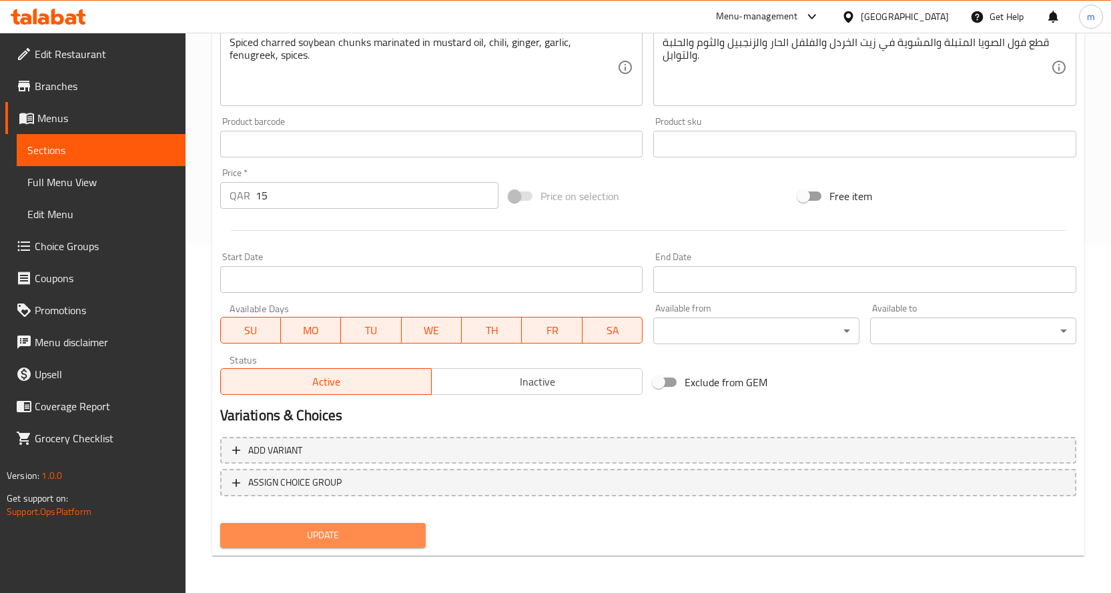
click at [386, 531] on span "Update" at bounding box center [323, 535] width 185 height 17
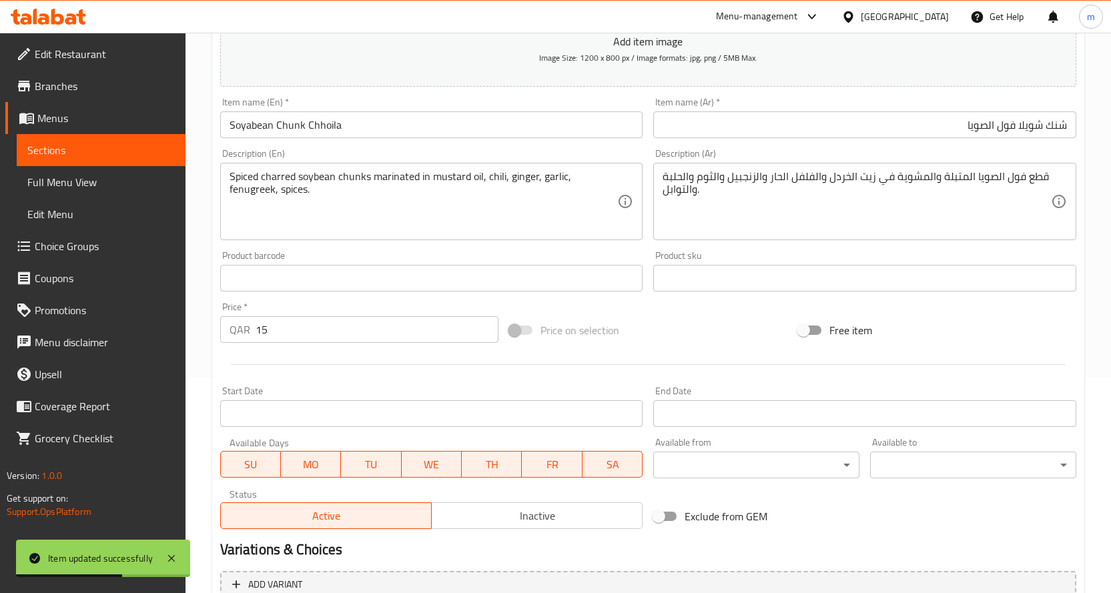
scroll to position [16, 0]
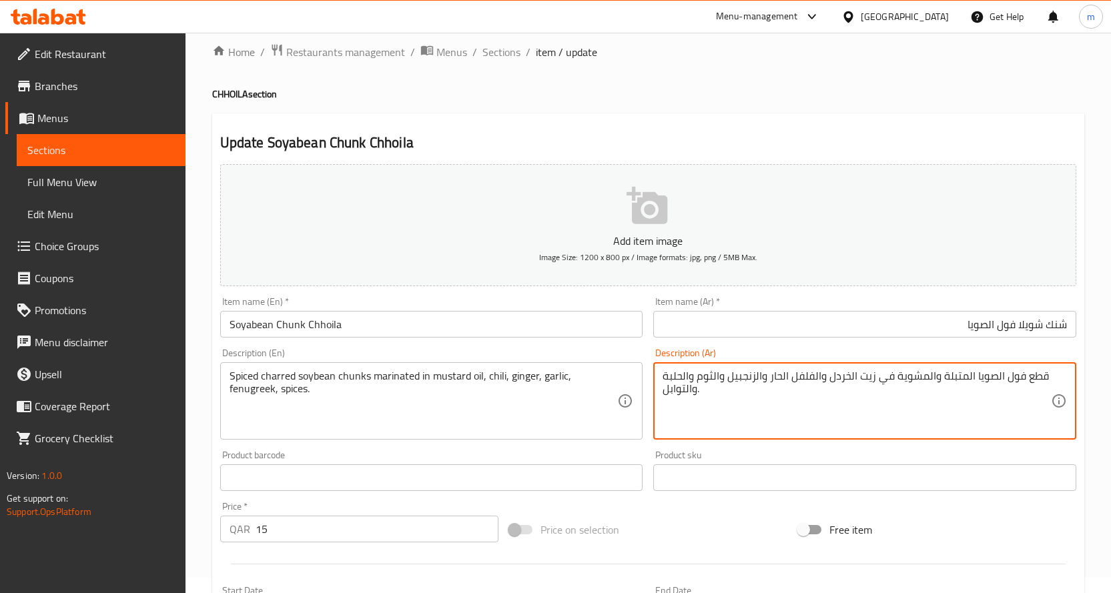
click at [921, 374] on textarea "قطع فول الصويا المتبلة والمشوية في زيت الخردل والفلفل الحار والزنجبيل والثوم وا…" at bounding box center [857, 401] width 388 height 63
click at [920, 374] on textarea "قطع فول الصويا المتبلة والمشوية في زيت الخردل والفلفل الحار والزنجبيل والثوم وا…" at bounding box center [857, 401] width 388 height 63
drag, startPoint x: 928, startPoint y: 377, endPoint x: 917, endPoint y: 378, distance: 10.8
click at [917, 378] on textarea "قطع فول الصويا المتبلة والمشوية في زيت الخردل والفلفل الحار والزنجبيل والثوم وا…" at bounding box center [857, 401] width 388 height 63
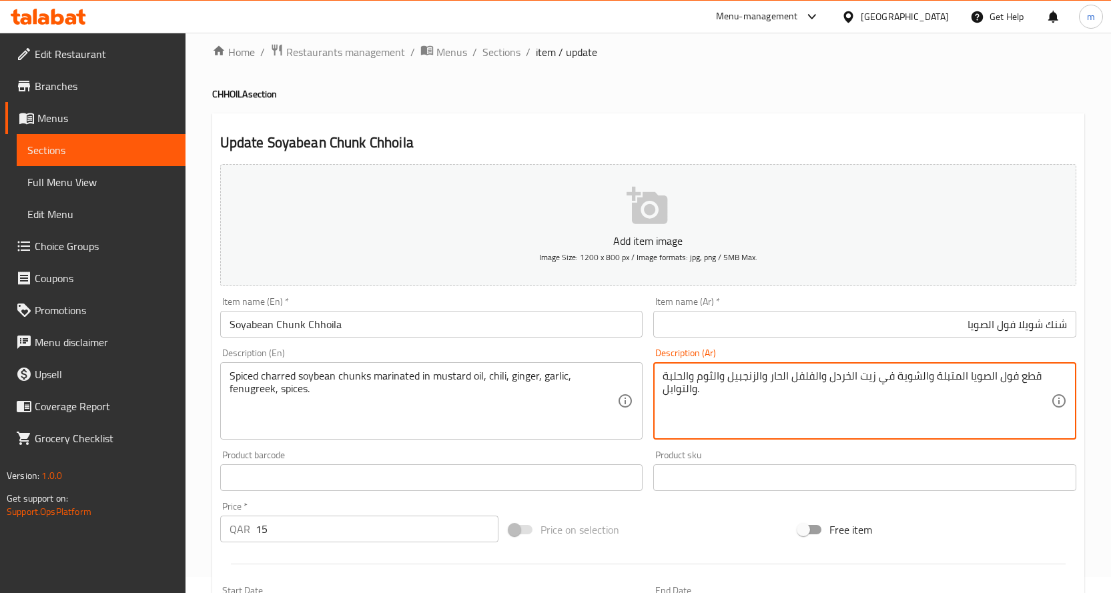
drag, startPoint x: 911, startPoint y: 379, endPoint x: 896, endPoint y: 372, distance: 16.7
click at [896, 372] on textarea "قطع فول الصويا المتبلة والشوية في زيت الخردل والفلفل الحار والزنجبيل والثوم وال…" at bounding box center [857, 401] width 388 height 63
click at [920, 413] on textarea "قطع فول الصويا المتبلة والشنك في زيت الخردل والفلفل الحار والزنجبيل والثوم والح…" at bounding box center [857, 401] width 388 height 63
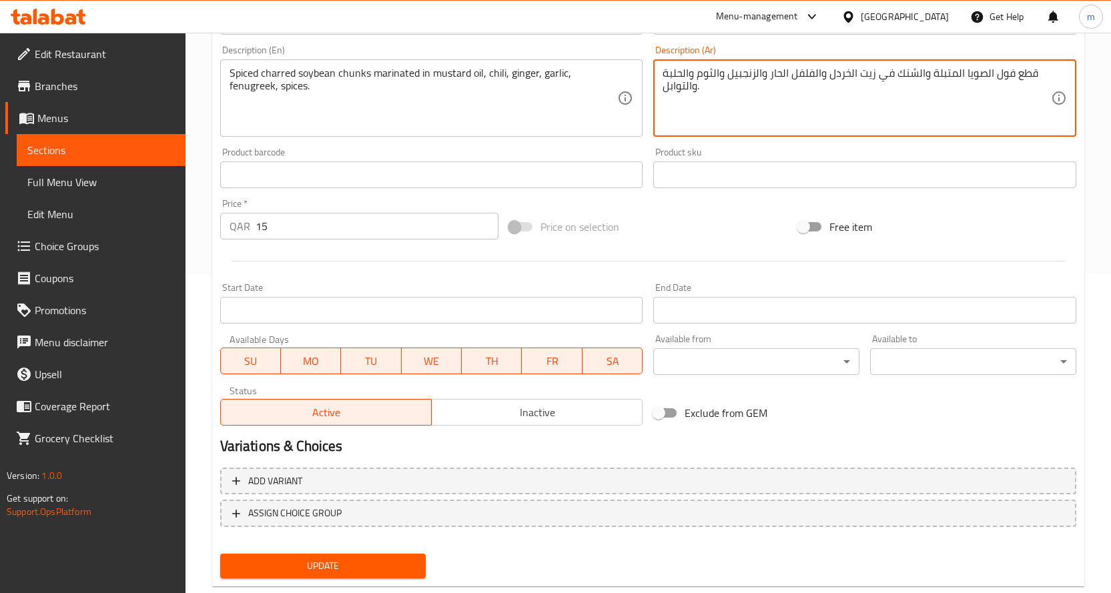
scroll to position [350, 0]
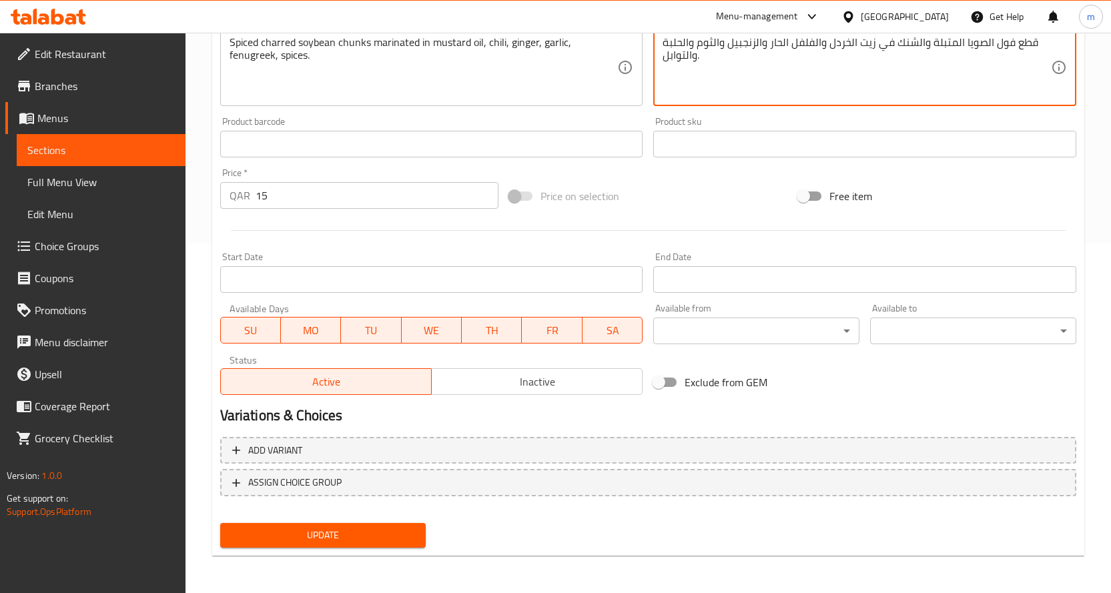
type textarea "قطع فول الصويا المتبلة والشنك في زيت الخردل والفلفل الحار والزنجبيل والثوم والح…"
click at [378, 521] on div "Update" at bounding box center [323, 535] width 217 height 35
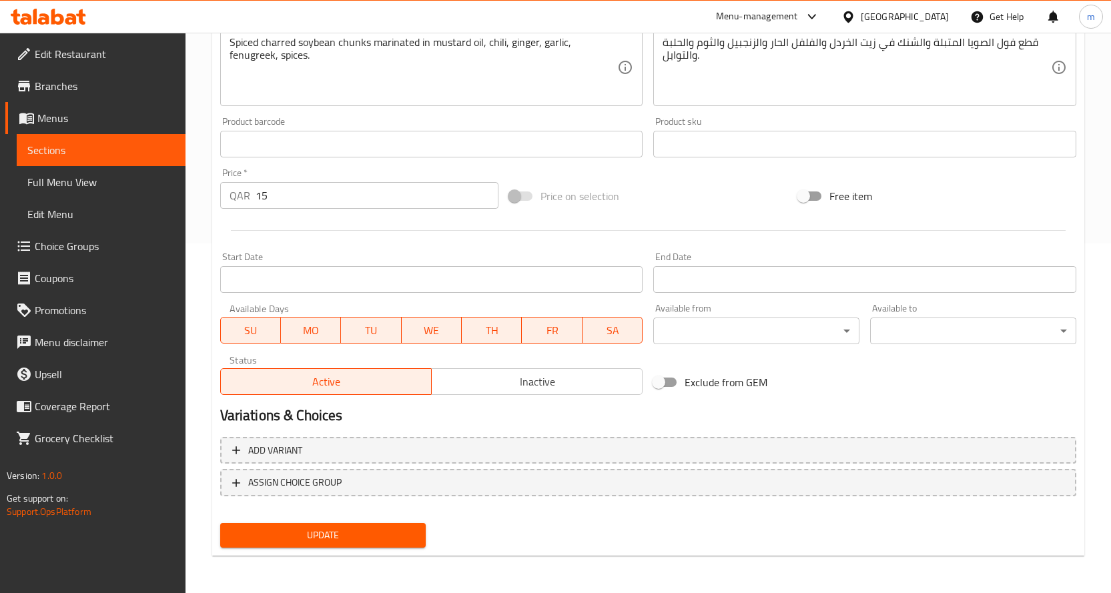
click at [371, 533] on span "Update" at bounding box center [323, 535] width 185 height 17
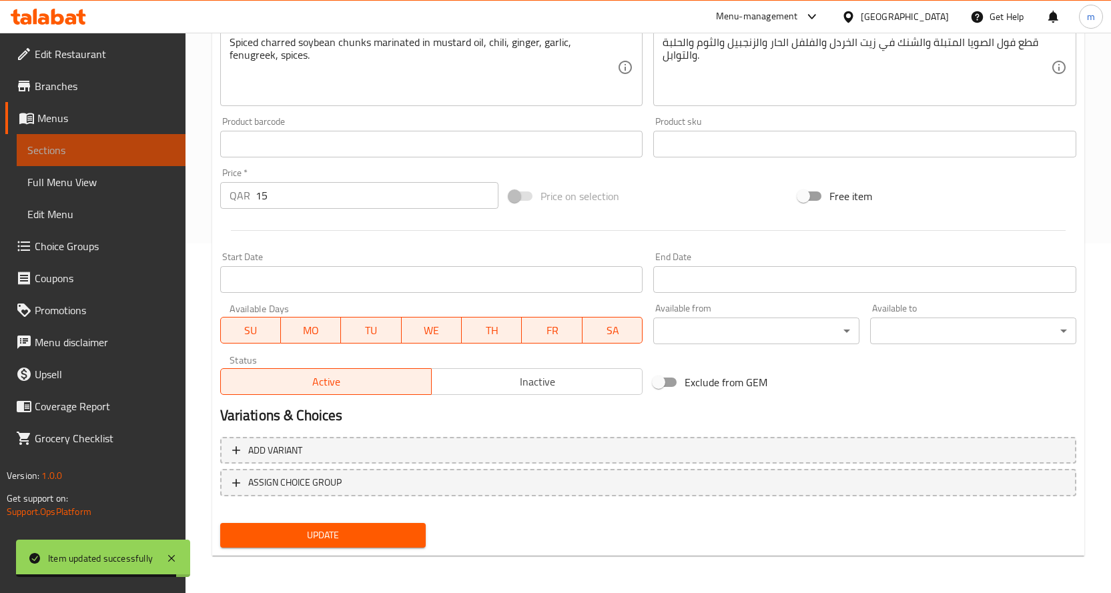
click at [86, 151] on span "Sections" at bounding box center [101, 150] width 148 height 16
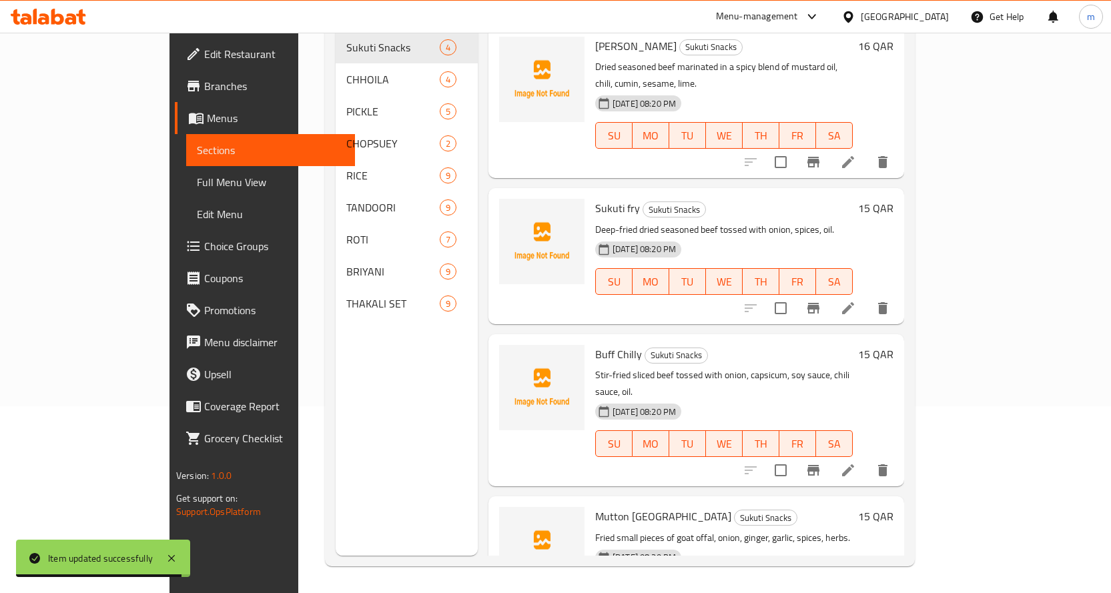
scroll to position [187, 0]
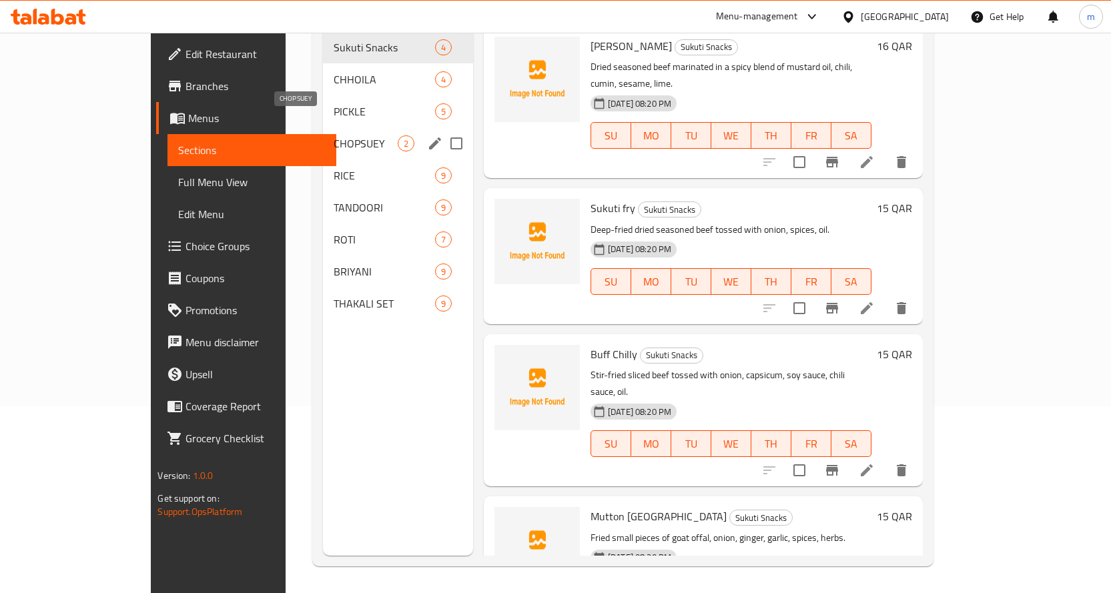
click at [334, 136] on span "CHOPSUEY" at bounding box center [365, 144] width 63 height 16
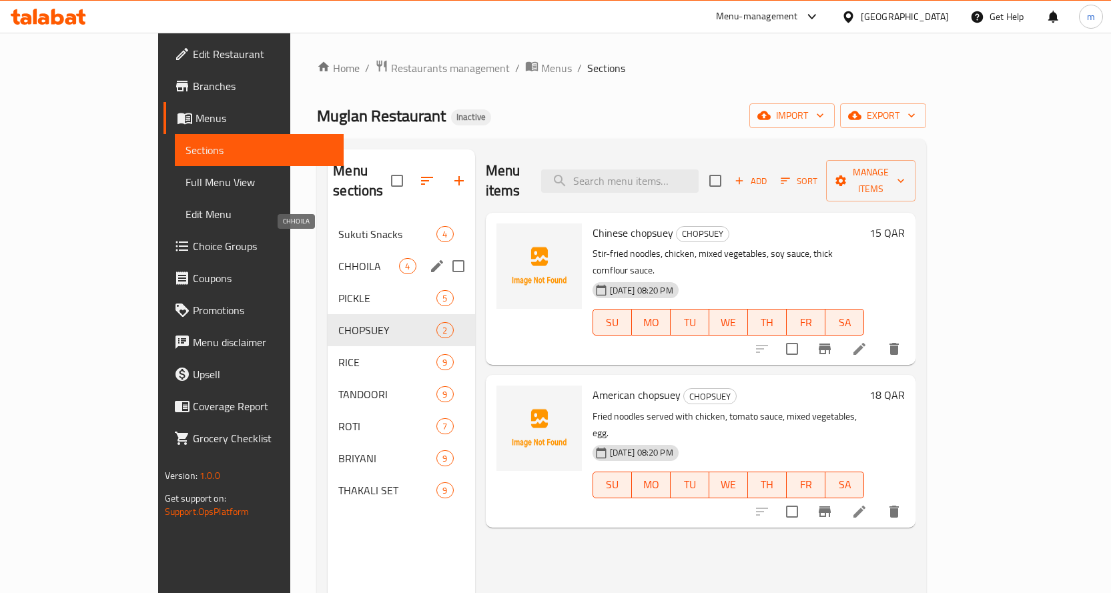
click at [338, 258] on span "CHHOILA" at bounding box center [368, 266] width 61 height 16
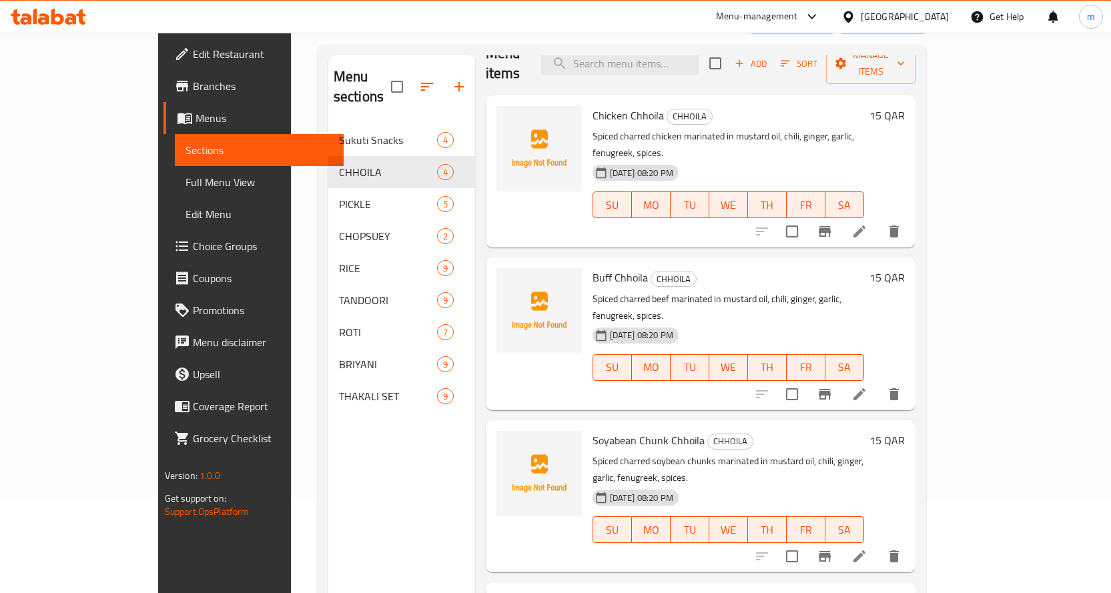
scroll to position [187, 0]
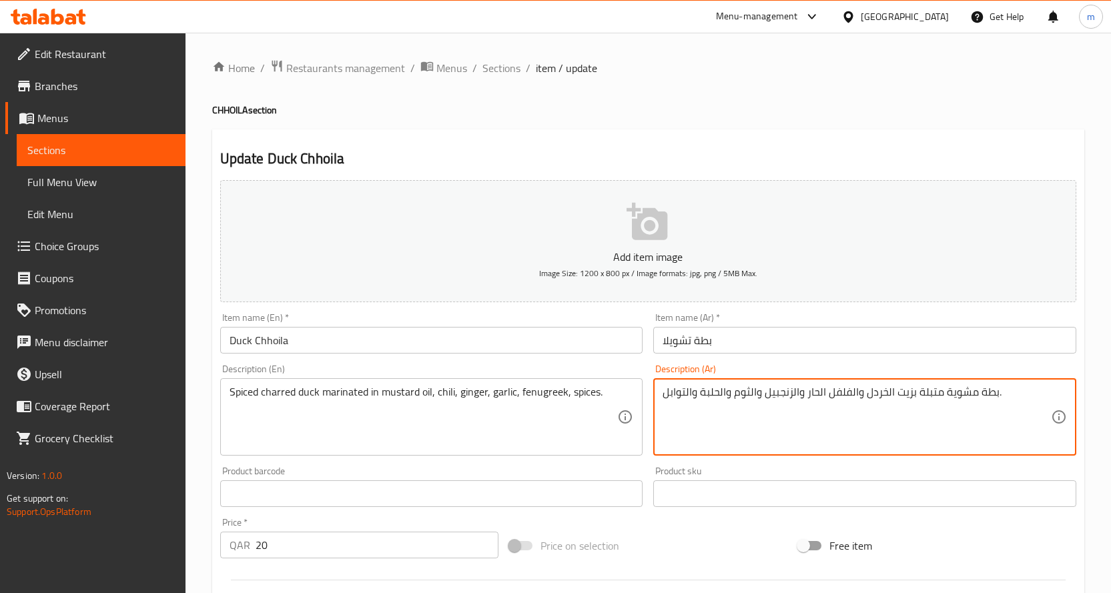
click at [959, 396] on textarea "بطة مشوية متبلة بزيت الخردل والفلفل الحار والزنجبيل والثوم والحلبة والتوابل." at bounding box center [857, 417] width 388 height 63
click at [901, 398] on textarea "بطة شاريد متبلة بزيت الخردل والفلفل الحار والزنجبيل والثوم والحلبة والتوابل." at bounding box center [857, 417] width 388 height 63
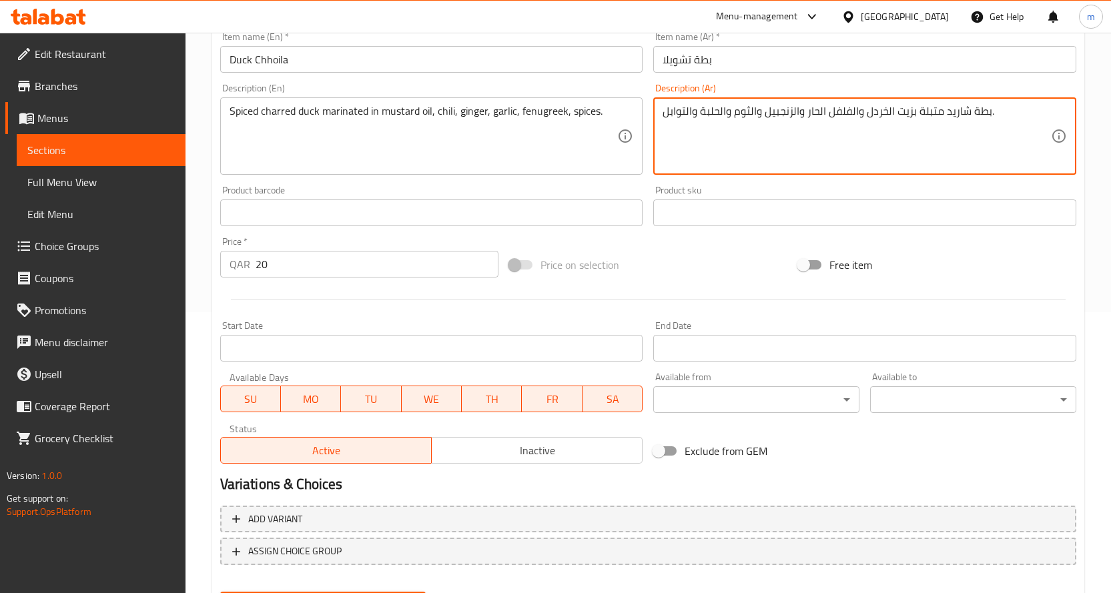
scroll to position [350, 0]
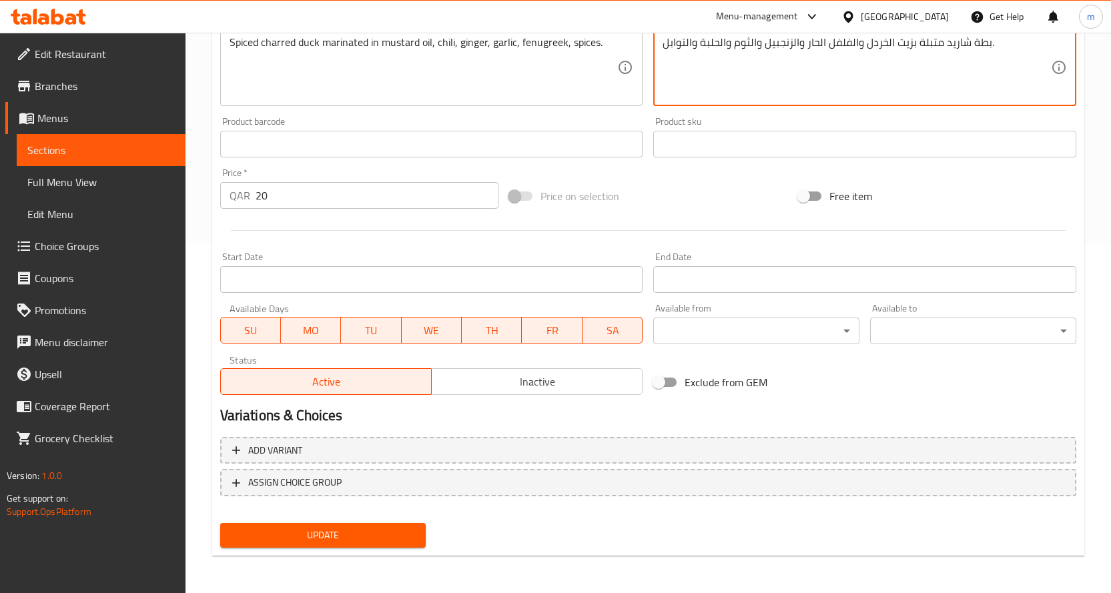
type textarea "بطة شاريد متبلة بزيت الخردل والفلفل الحار والزنجبيل والثوم والحلبة والتوابل."
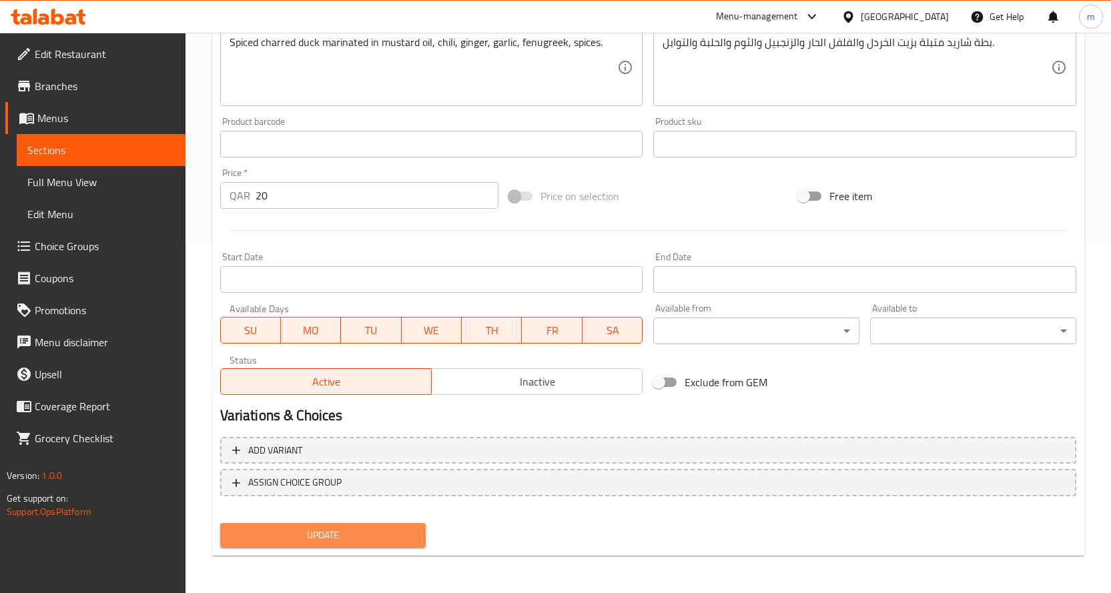
click at [301, 537] on span "Update" at bounding box center [323, 535] width 185 height 17
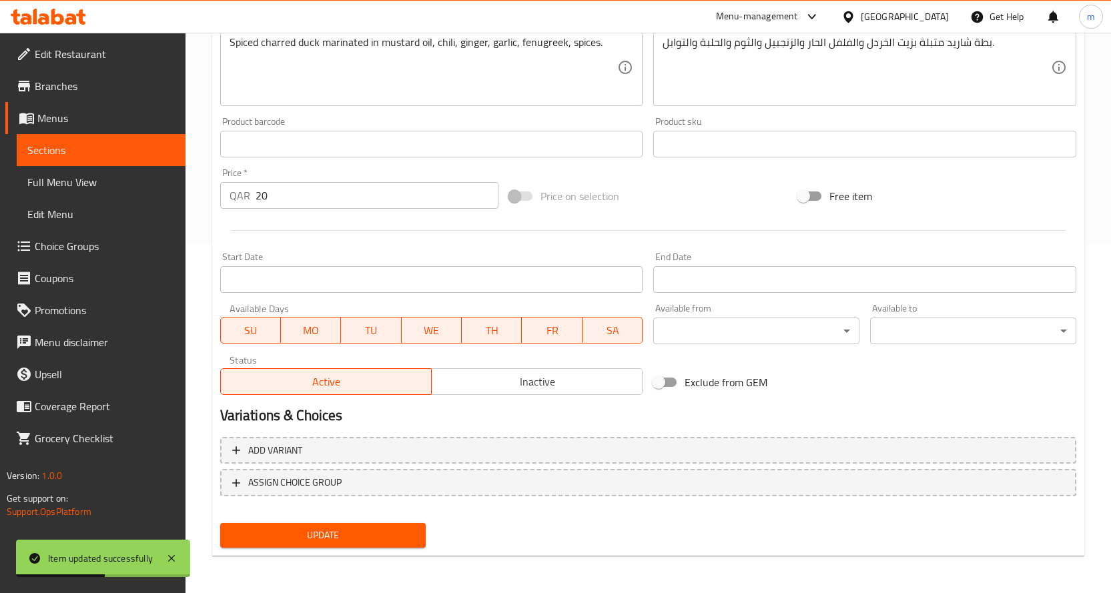
click at [316, 535] on span "Update" at bounding box center [323, 535] width 185 height 17
click at [34, 111] on div at bounding box center [555, 296] width 1111 height 593
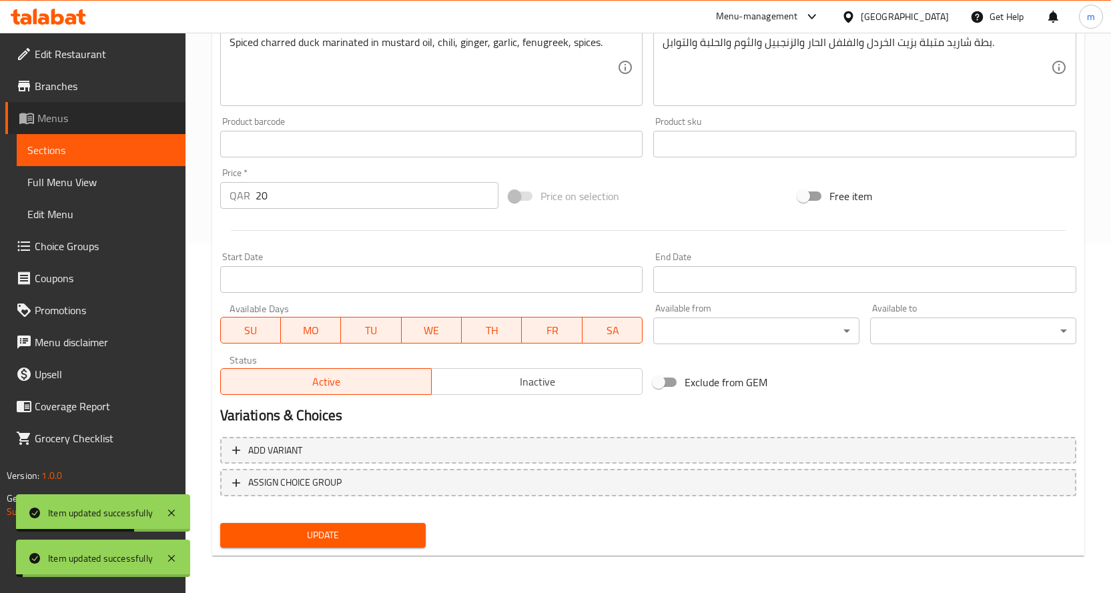
click at [34, 111] on icon at bounding box center [27, 118] width 16 height 16
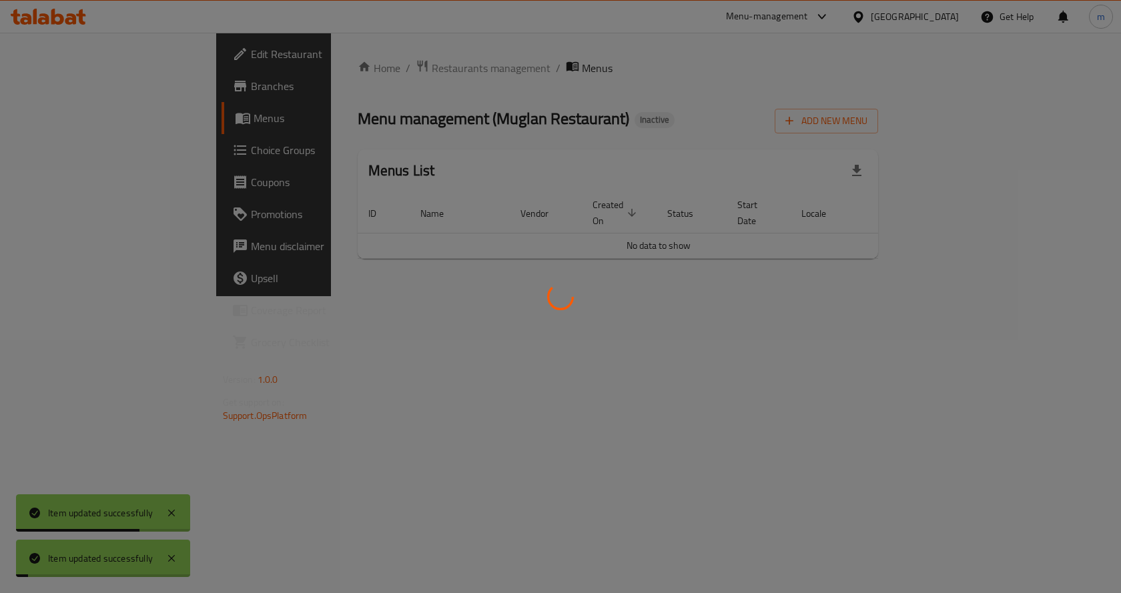
click at [34, 111] on div at bounding box center [560, 296] width 1121 height 593
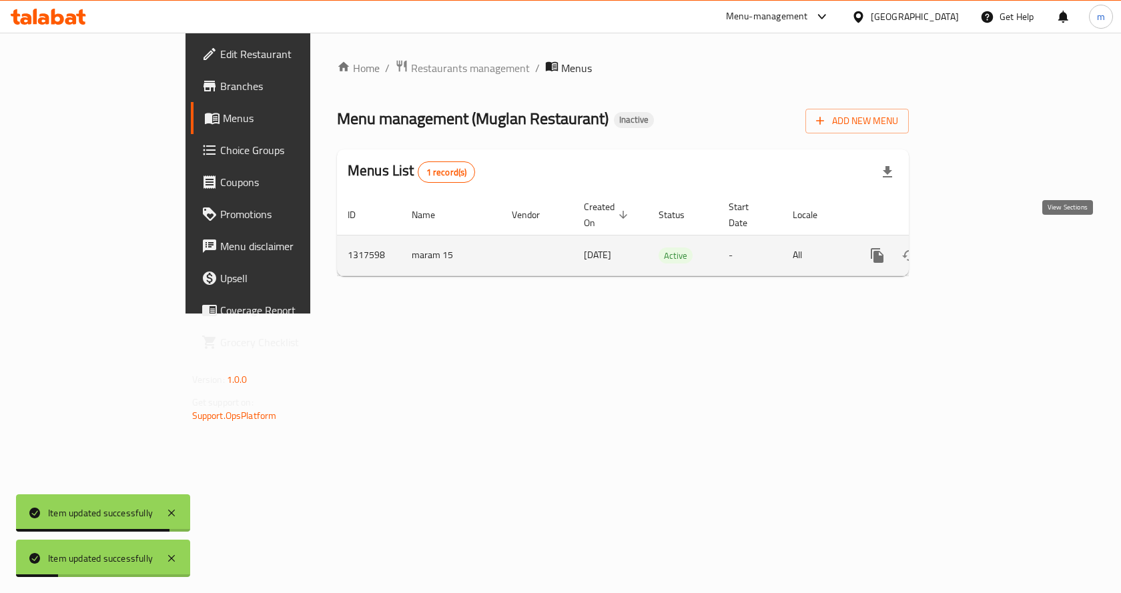
click at [982, 248] on icon "enhanced table" at bounding box center [974, 256] width 16 height 16
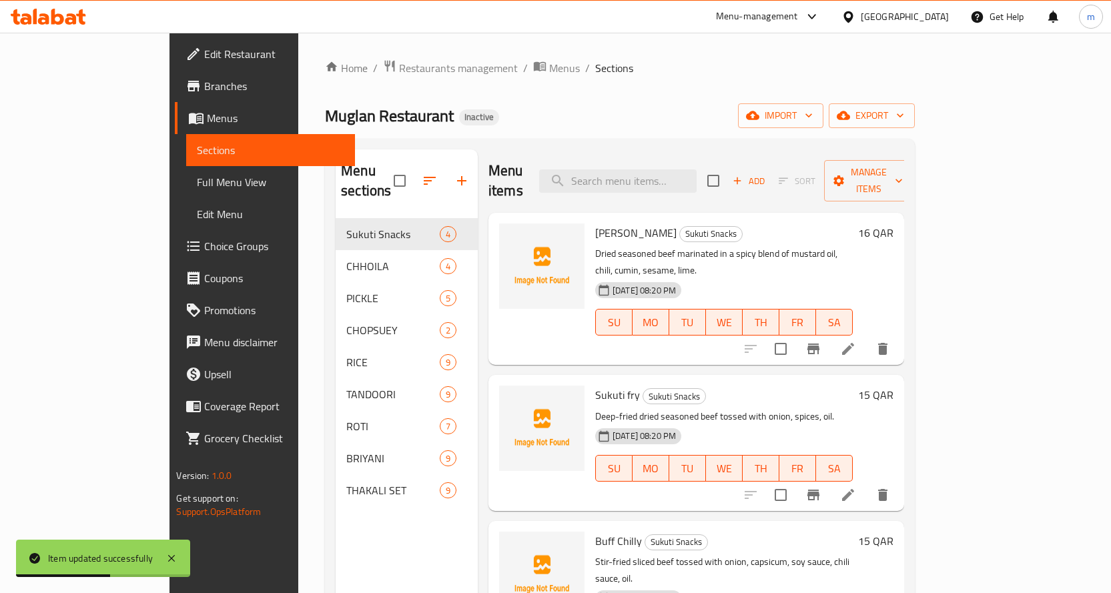
click at [186, 168] on link "Full Menu View" at bounding box center [270, 182] width 169 height 32
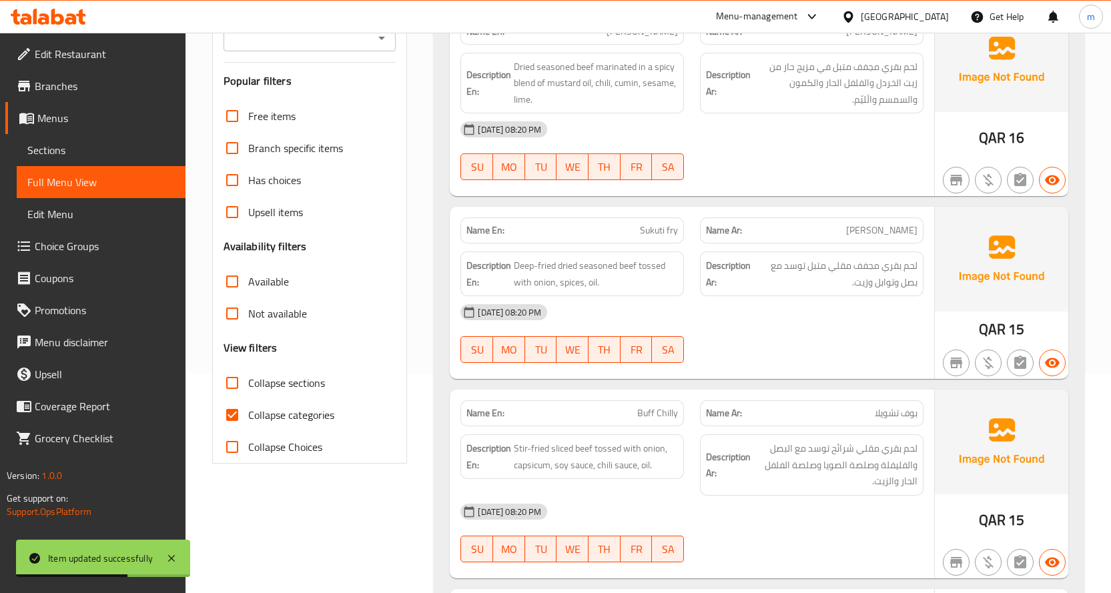
scroll to position [334, 0]
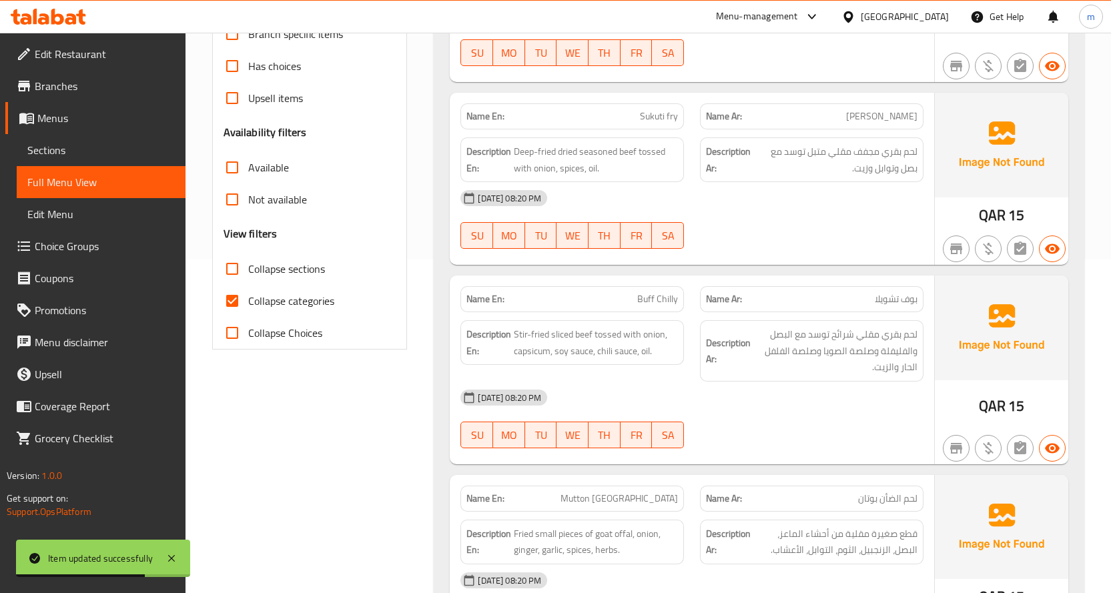
drag, startPoint x: 246, startPoint y: 298, endPoint x: 244, endPoint y: 281, distance: 16.9
click at [246, 297] on input "Collapse categories" at bounding box center [232, 301] width 32 height 32
checkbox input "false"
click at [243, 275] on input "Collapse sections" at bounding box center [232, 269] width 32 height 32
checkbox input "true"
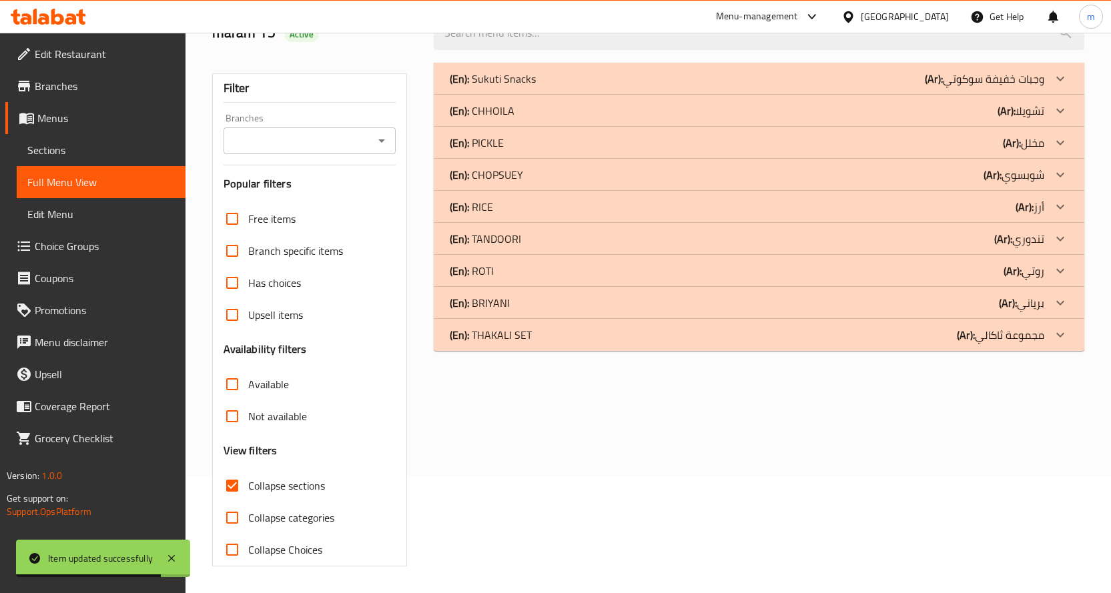
scroll to position [117, 0]
click at [527, 206] on div "(En): RICE (Ar): أرز" at bounding box center [747, 207] width 595 height 16
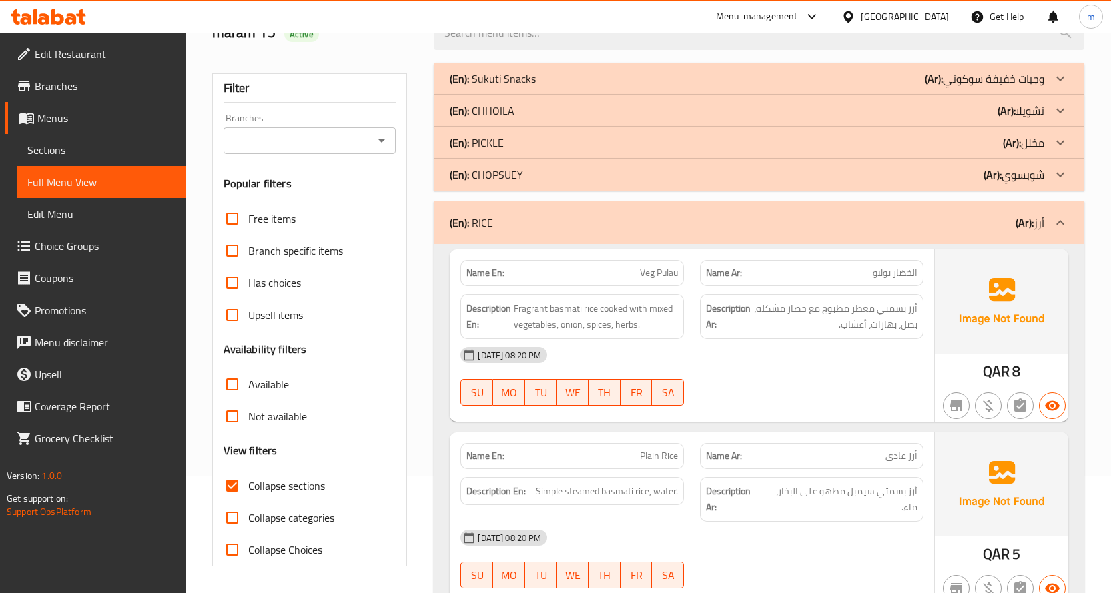
click at [523, 182] on div "(En): CHOPSUEY (Ar): شوبسوي" at bounding box center [747, 175] width 595 height 16
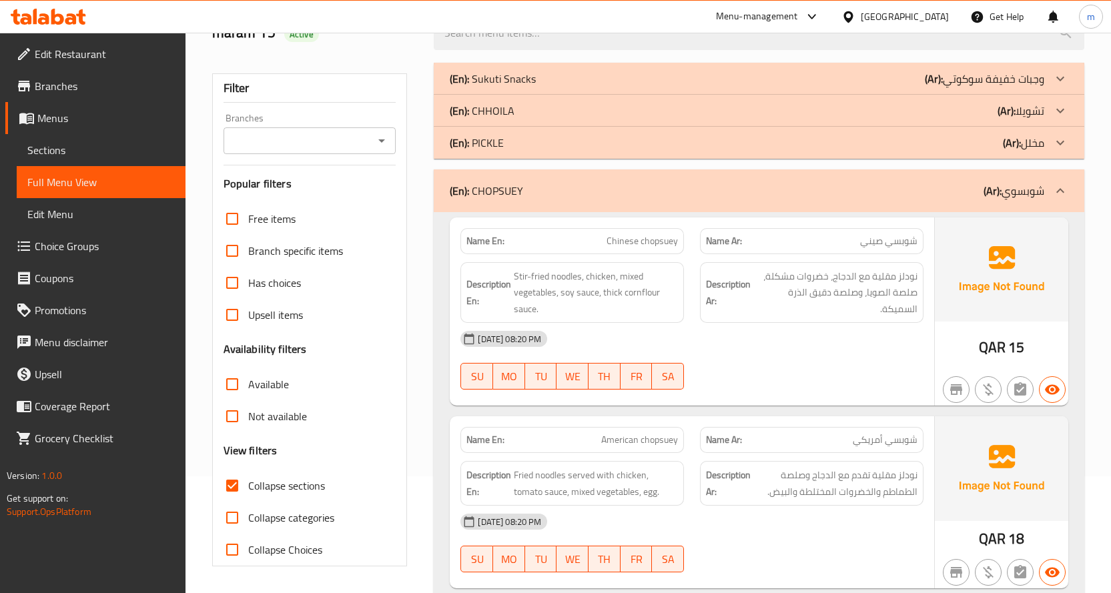
click at [489, 142] on p "(En): PICKLE" at bounding box center [477, 143] width 54 height 16
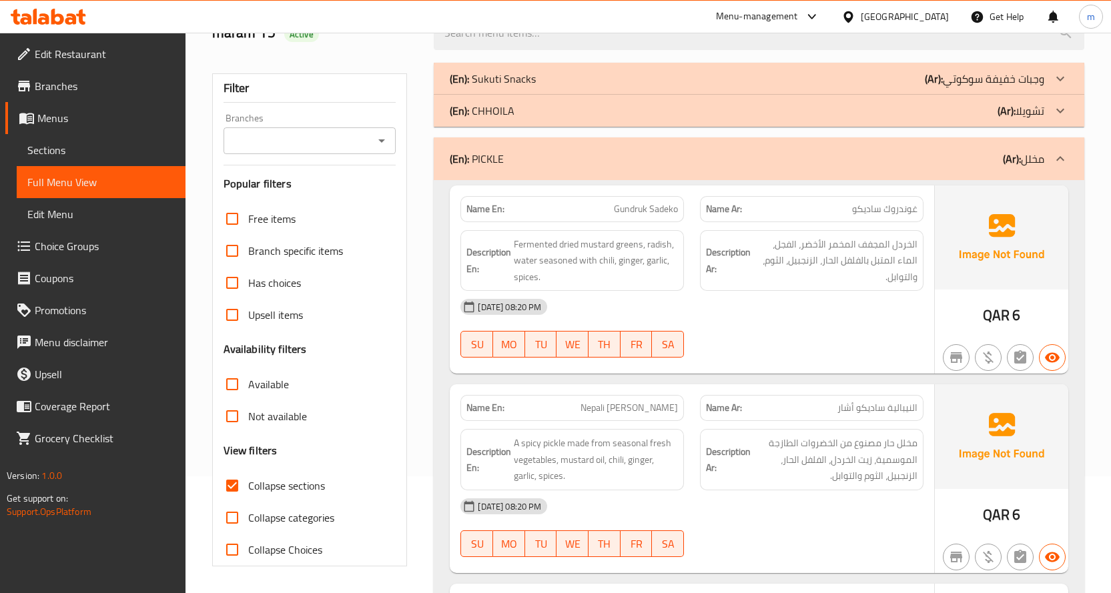
click at [495, 103] on p "(En): CHHOILA" at bounding box center [482, 111] width 65 height 16
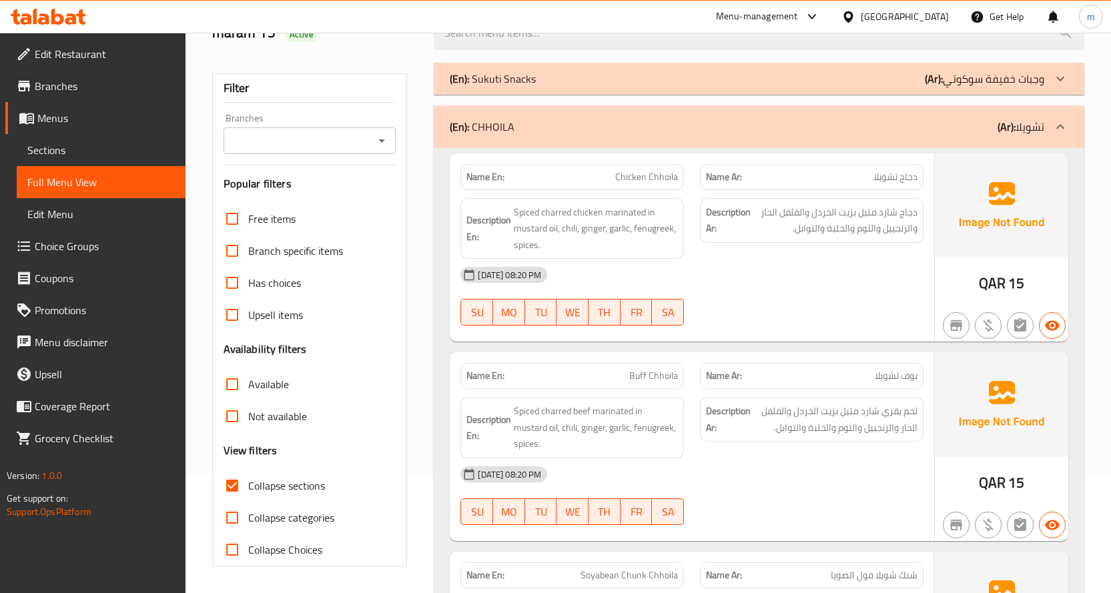
click at [523, 80] on p "(En): Sukuti Snacks" at bounding box center [493, 79] width 86 height 16
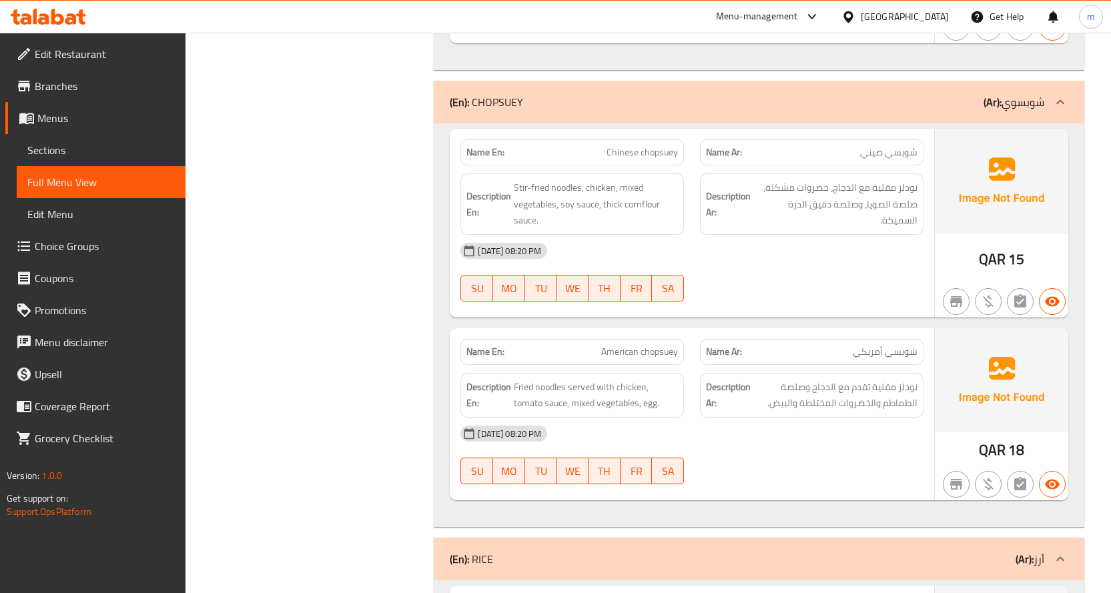
scroll to position [0, 0]
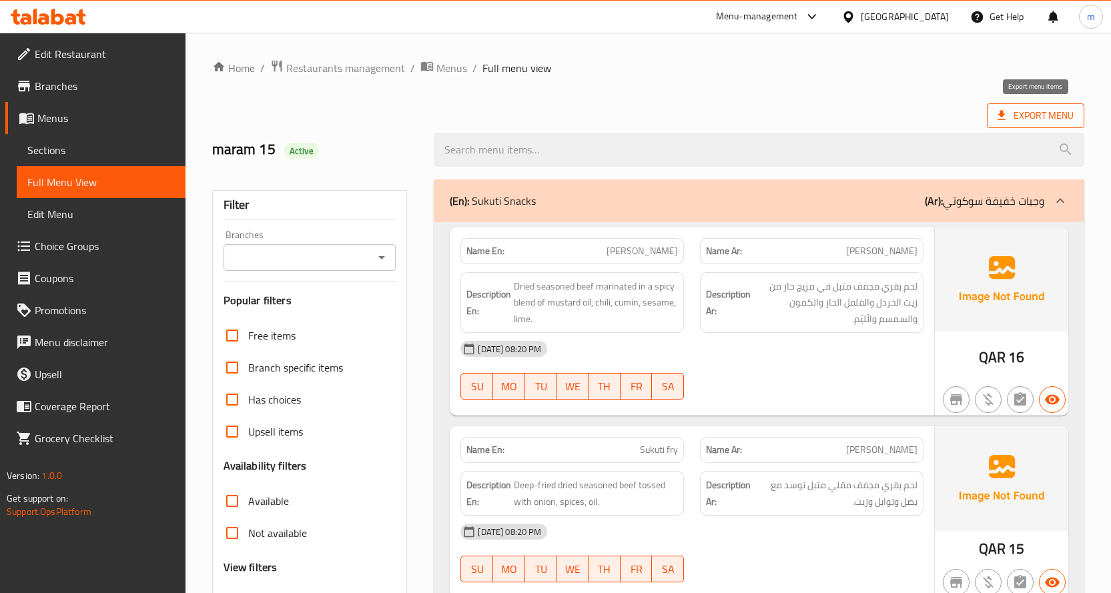
click at [1016, 114] on span "Export Menu" at bounding box center [1036, 115] width 76 height 17
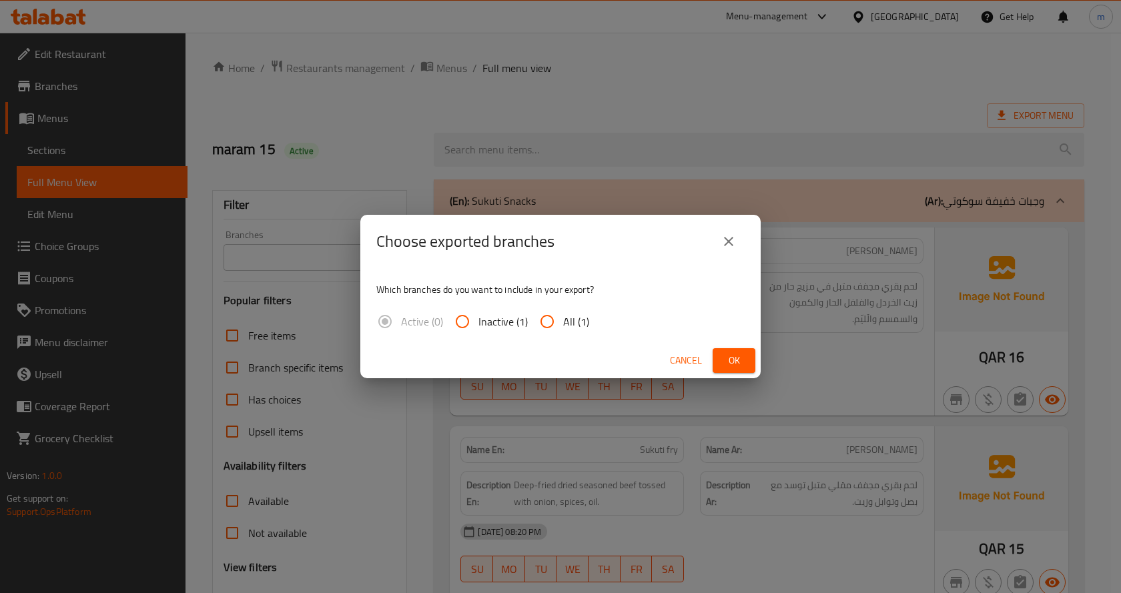
click at [556, 321] on input "All (1)" at bounding box center [547, 322] width 32 height 32
radio input "true"
click at [734, 354] on span "Ok" at bounding box center [734, 360] width 21 height 17
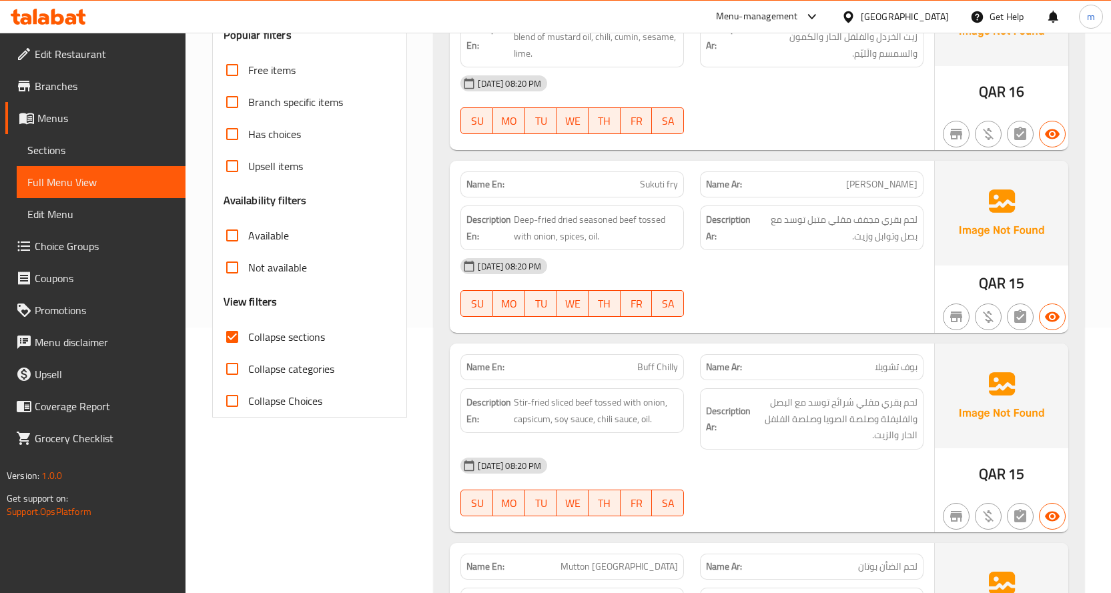
scroll to position [200, 0]
